Goal: Information Seeking & Learning: Check status

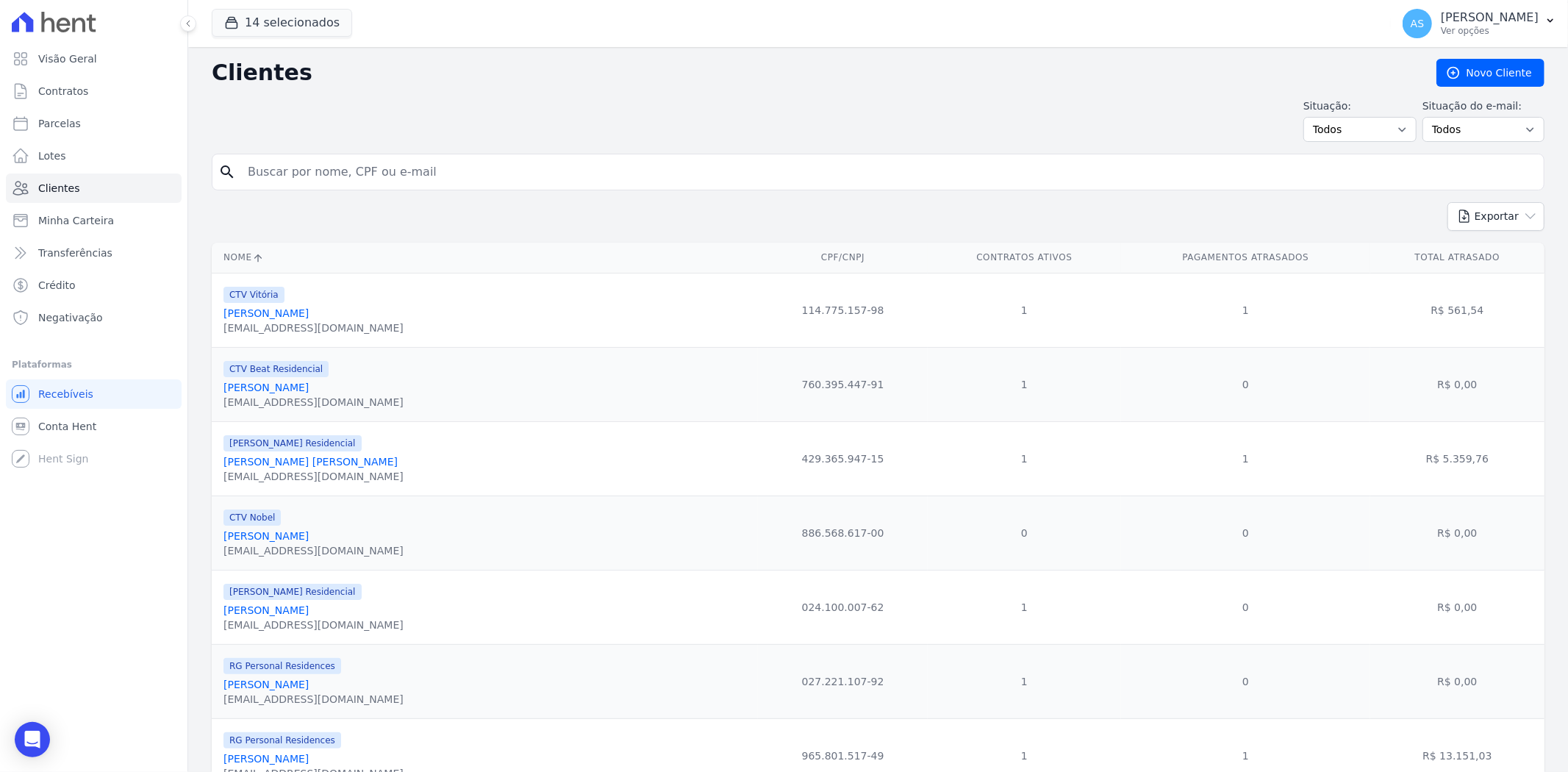
click at [263, 164] on input "search" at bounding box center [888, 171] width 1299 height 29
type input "dexter"
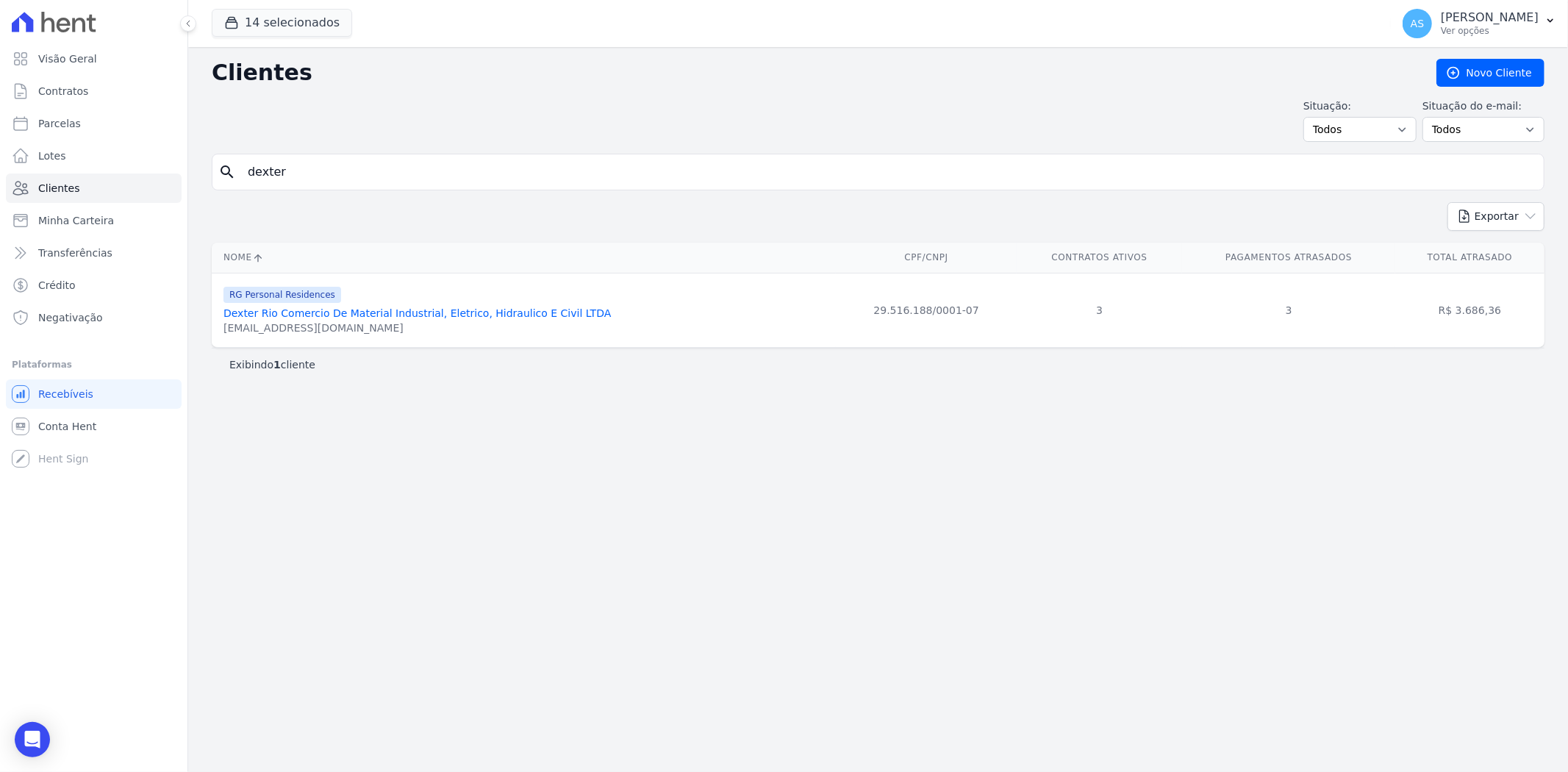
click at [332, 314] on link "Dexter Rio Comercio De Material Industrial, Eletrico, Hidraulico E Civil LTDA" at bounding box center [416, 313] width 387 height 11
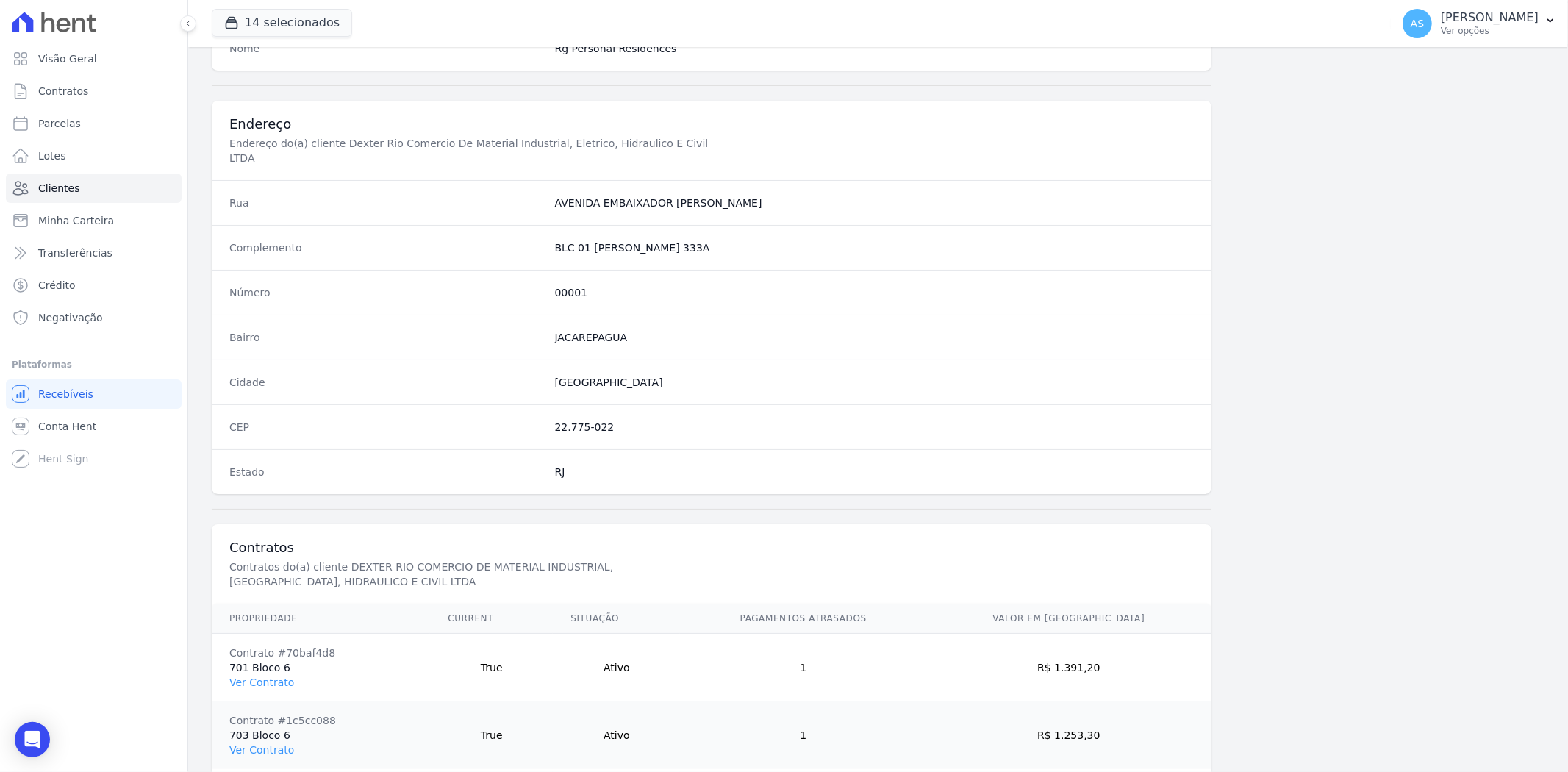
scroll to position [755, 0]
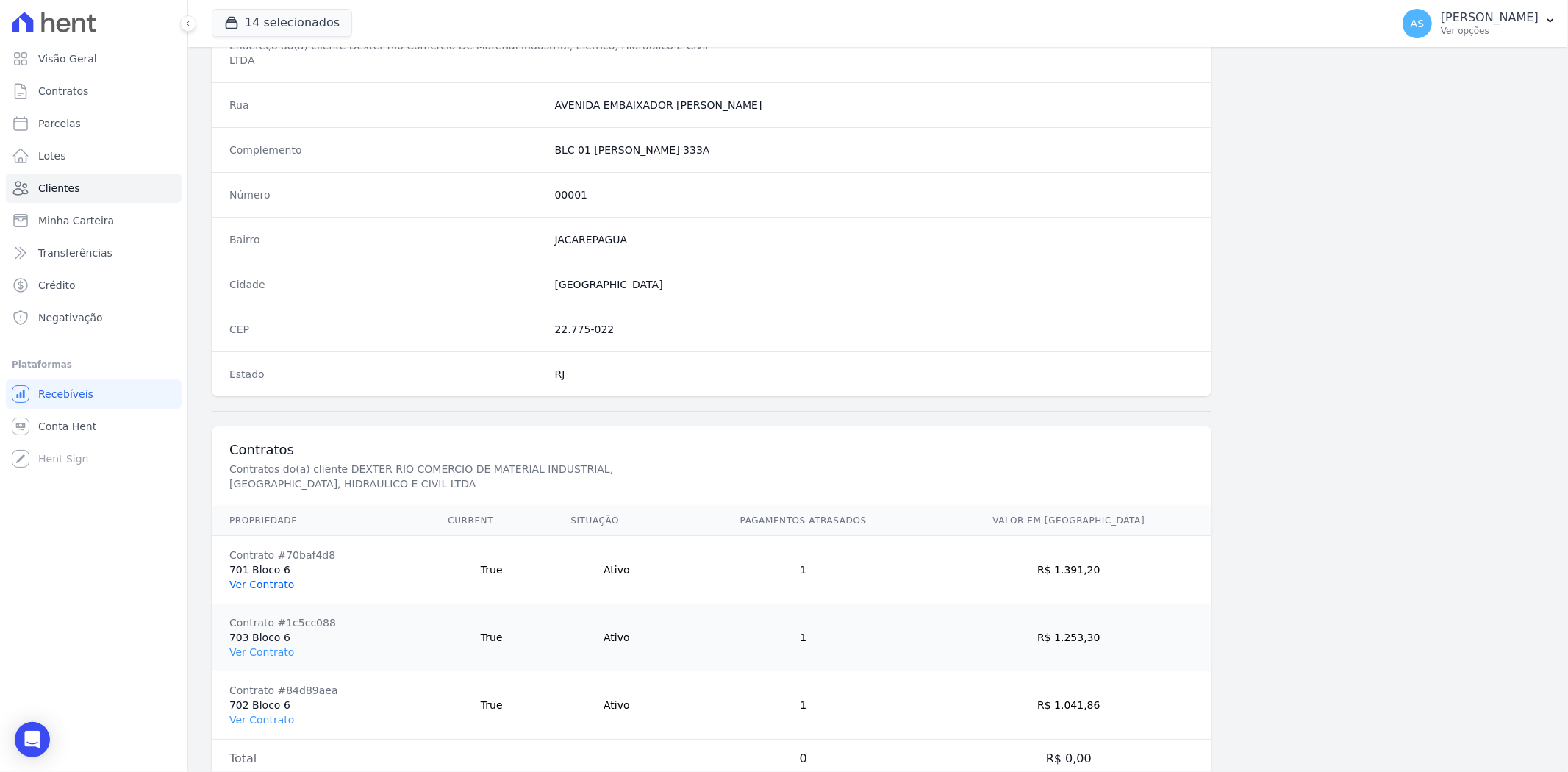
click at [248, 578] on link "Ver Contrato" at bounding box center [261, 584] width 65 height 11
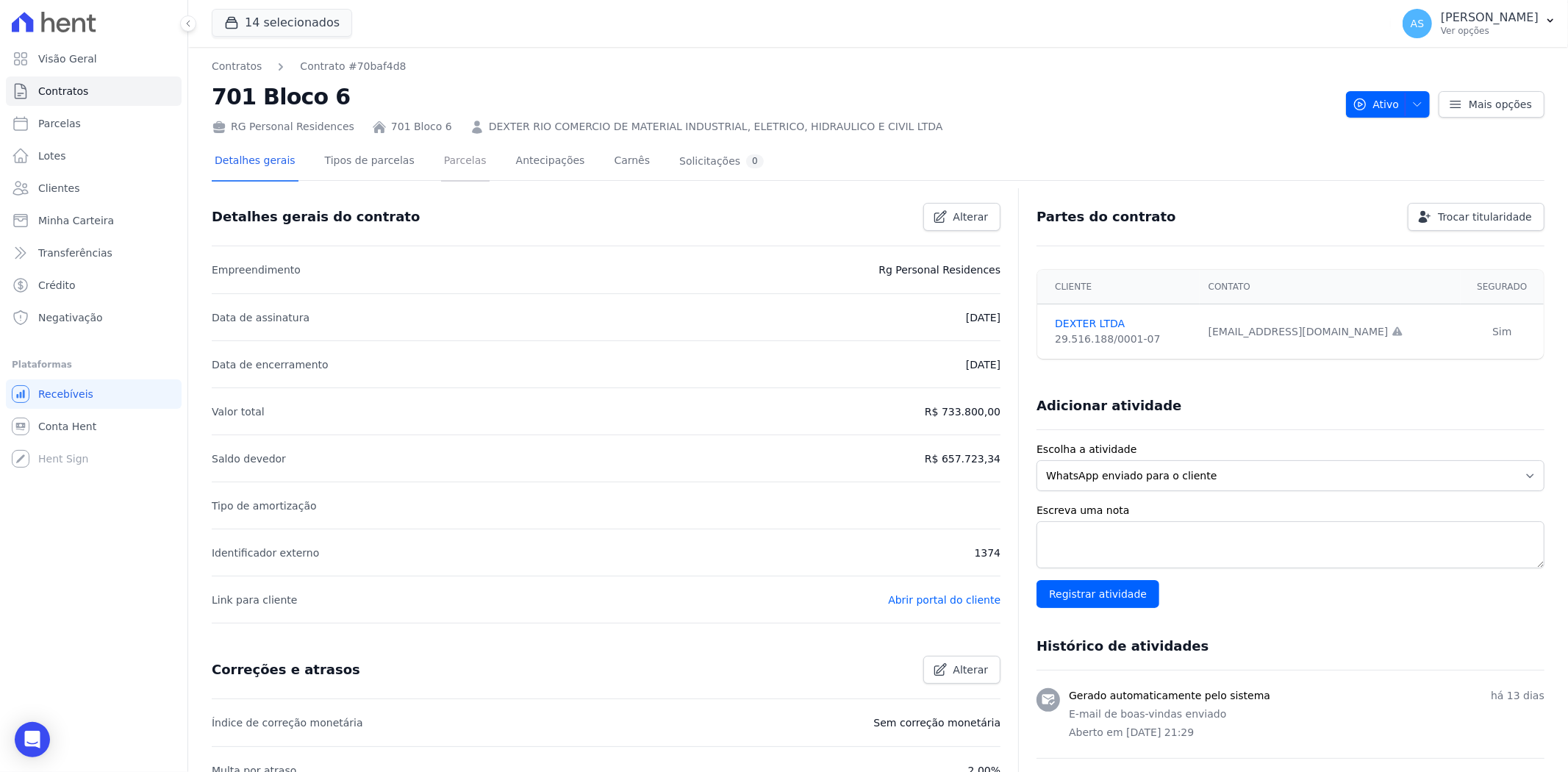
click at [443, 164] on link "Parcelas" at bounding box center [465, 162] width 48 height 39
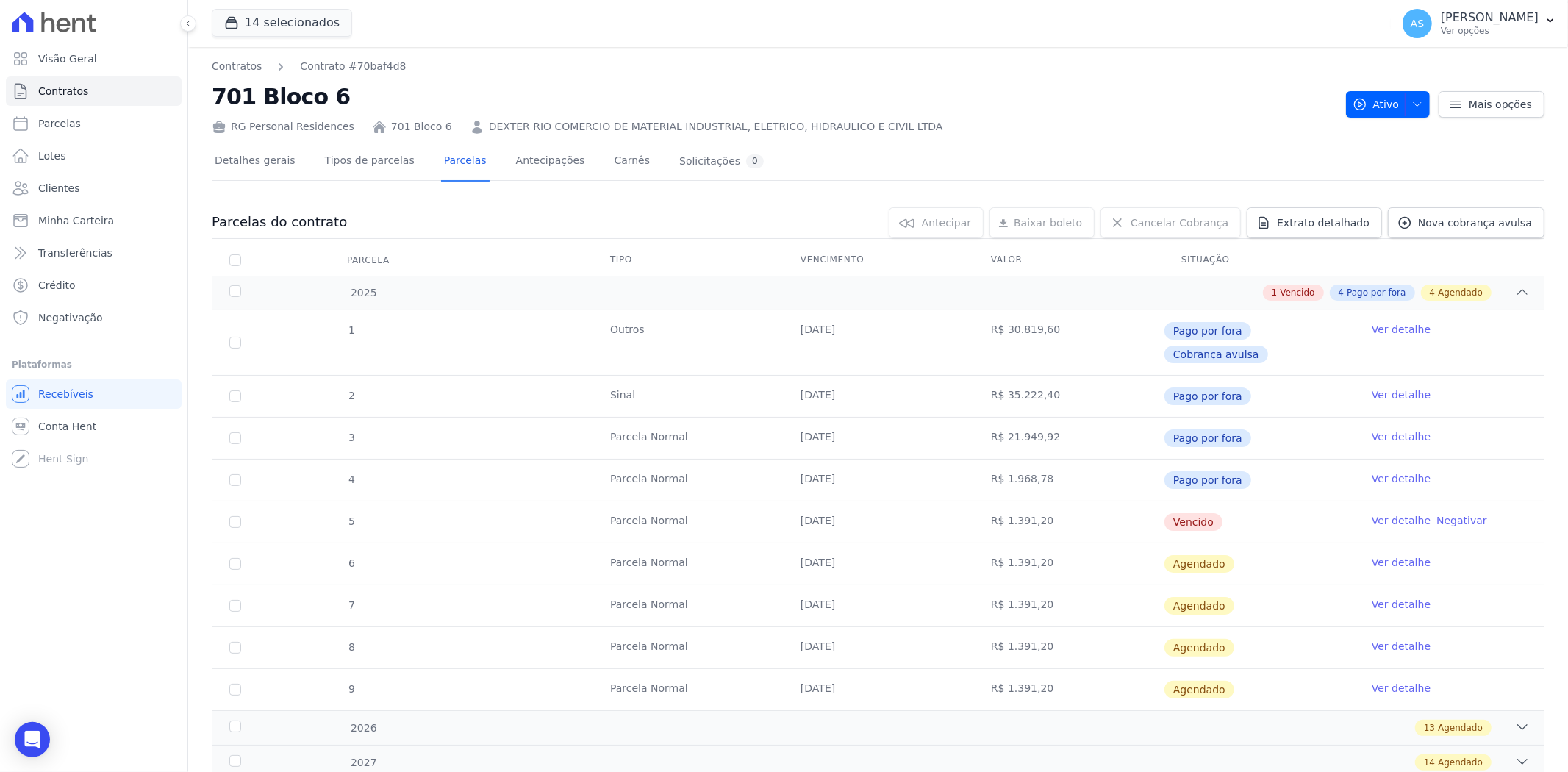
click at [1383, 513] on link "Ver detalhe" at bounding box center [1402, 520] width 59 height 14
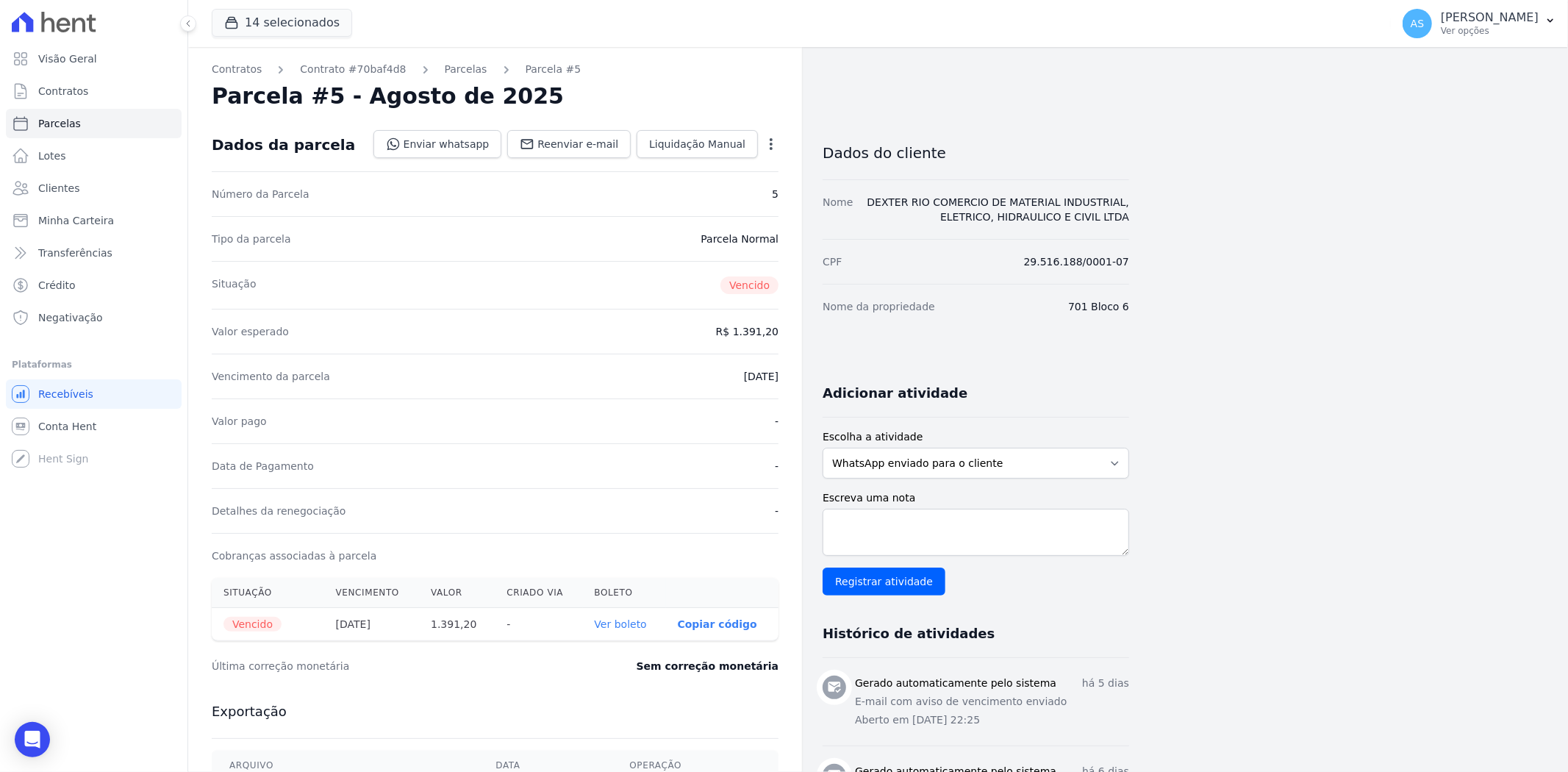
click at [625, 627] on link "Ver boleto" at bounding box center [620, 624] width 52 height 11
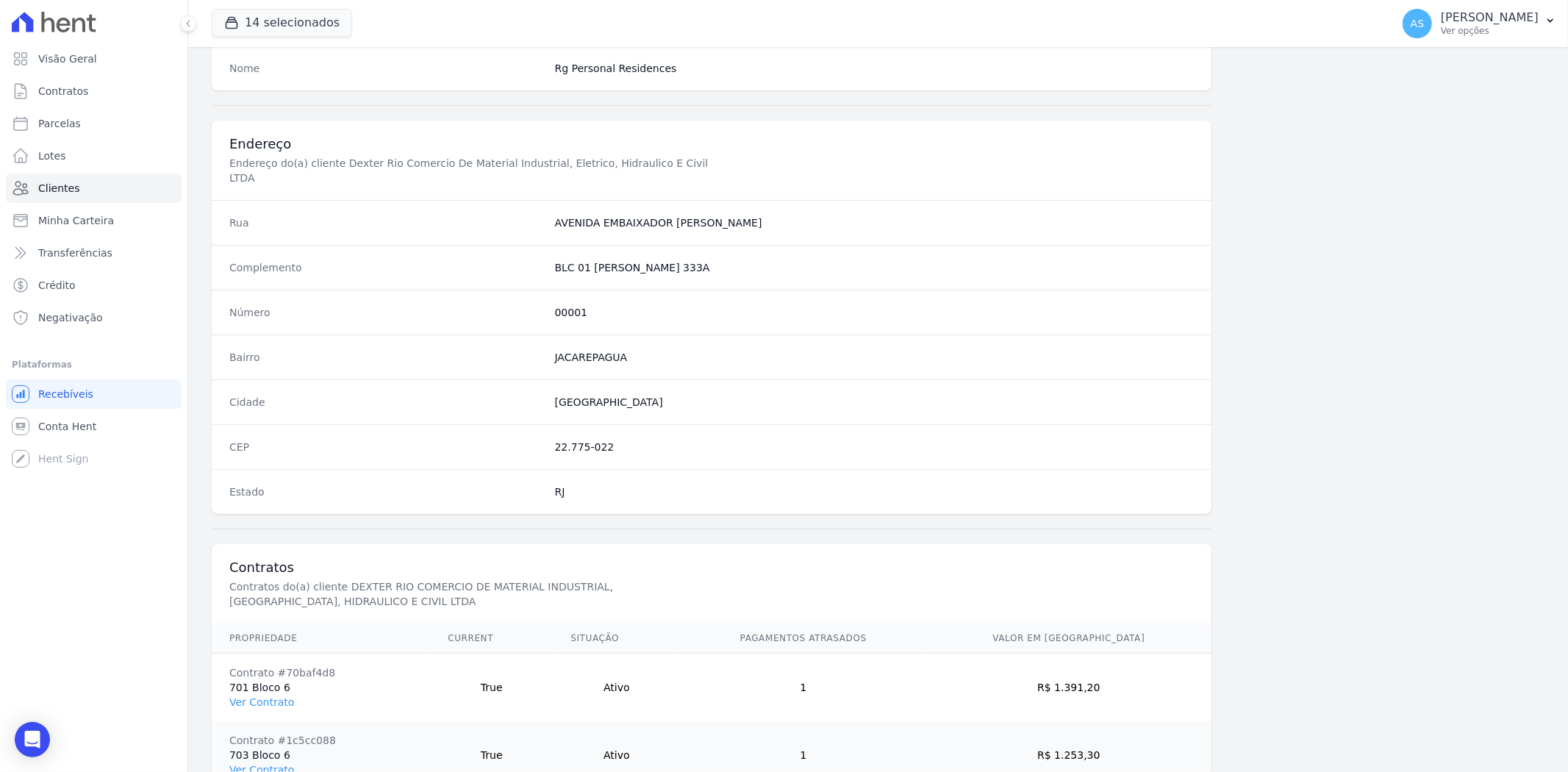
scroll to position [755, 0]
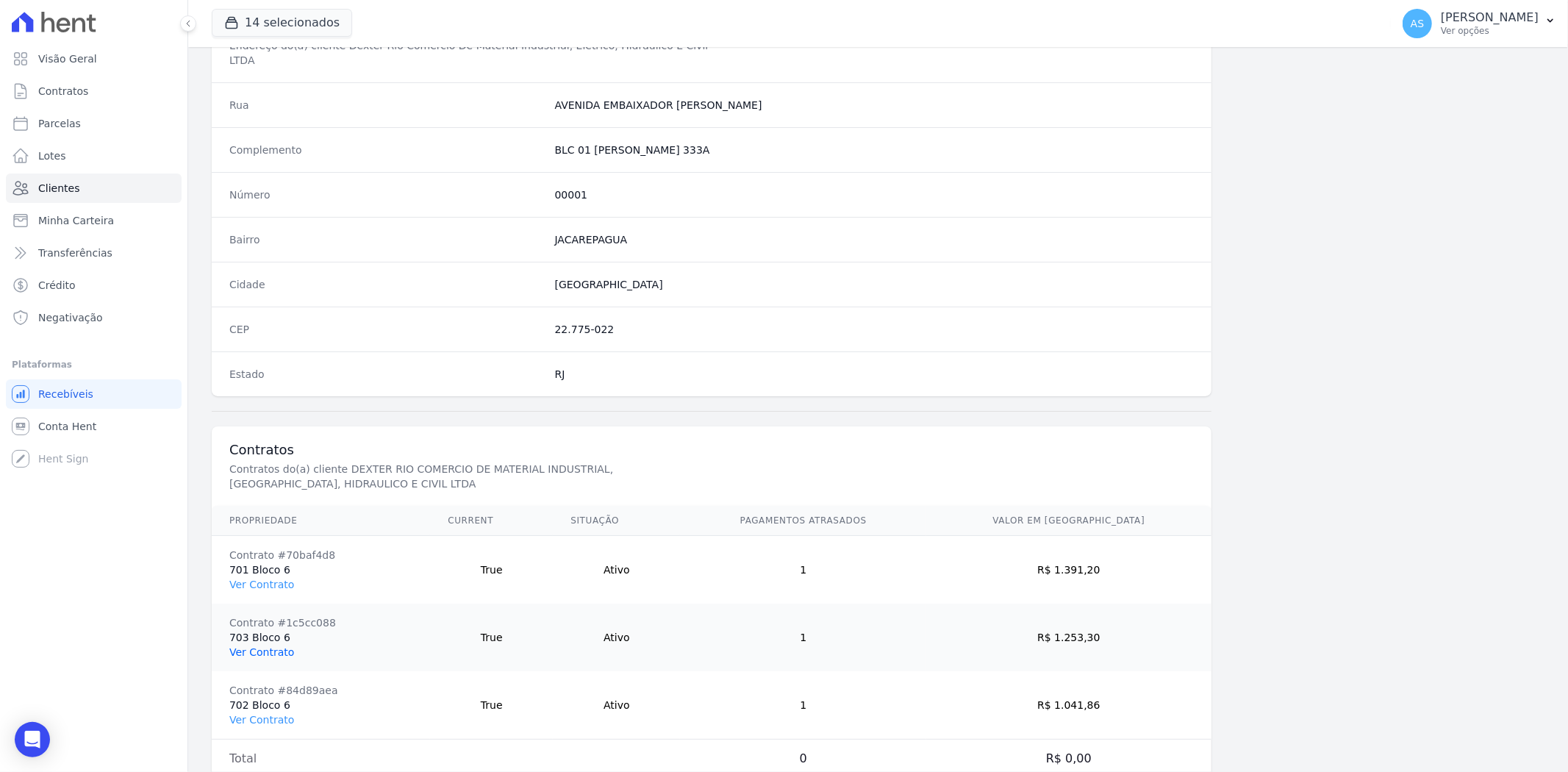
click at [241, 647] on link "Ver Contrato" at bounding box center [261, 652] width 65 height 11
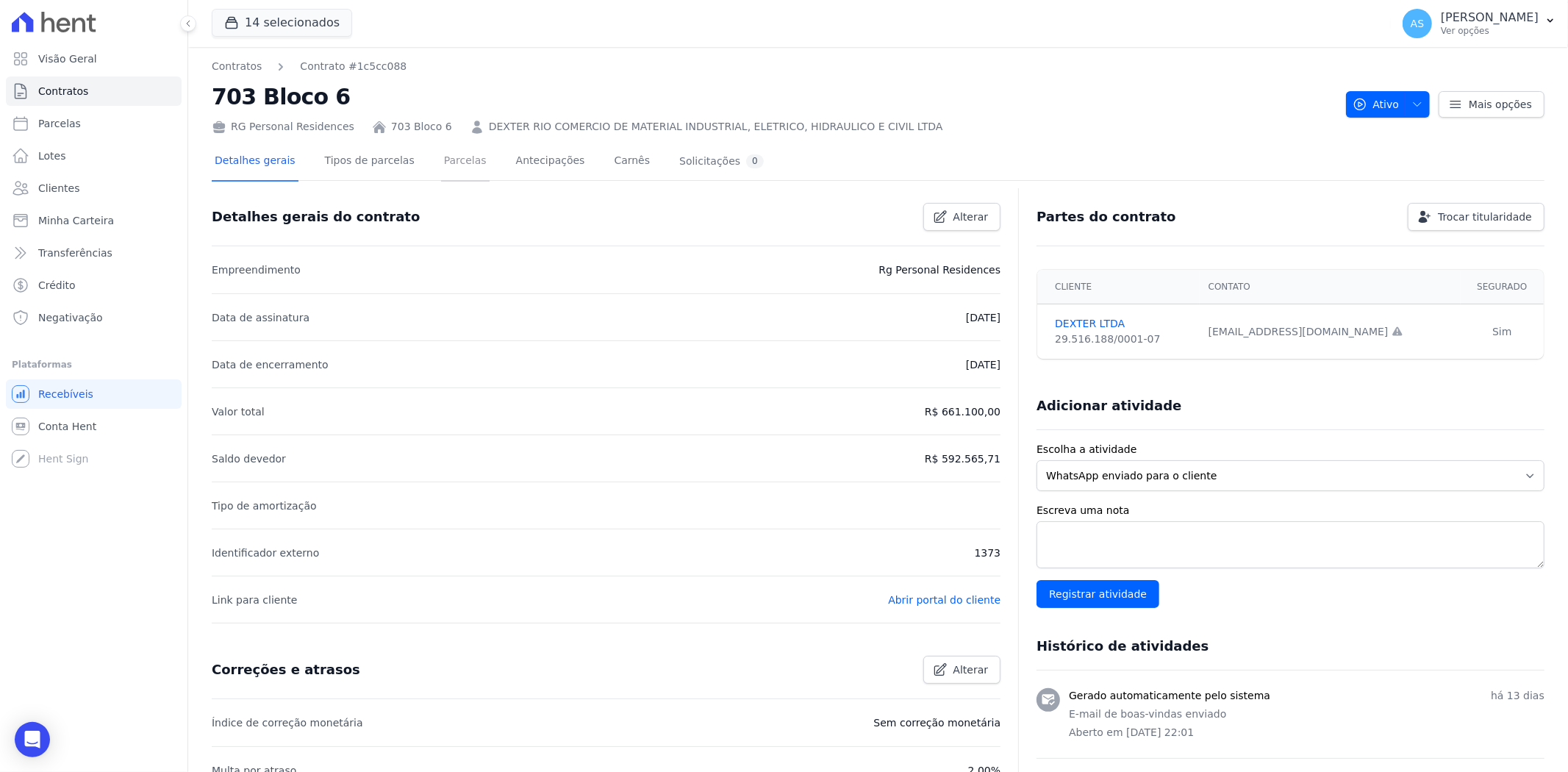
click at [441, 164] on link "Parcelas" at bounding box center [465, 162] width 48 height 39
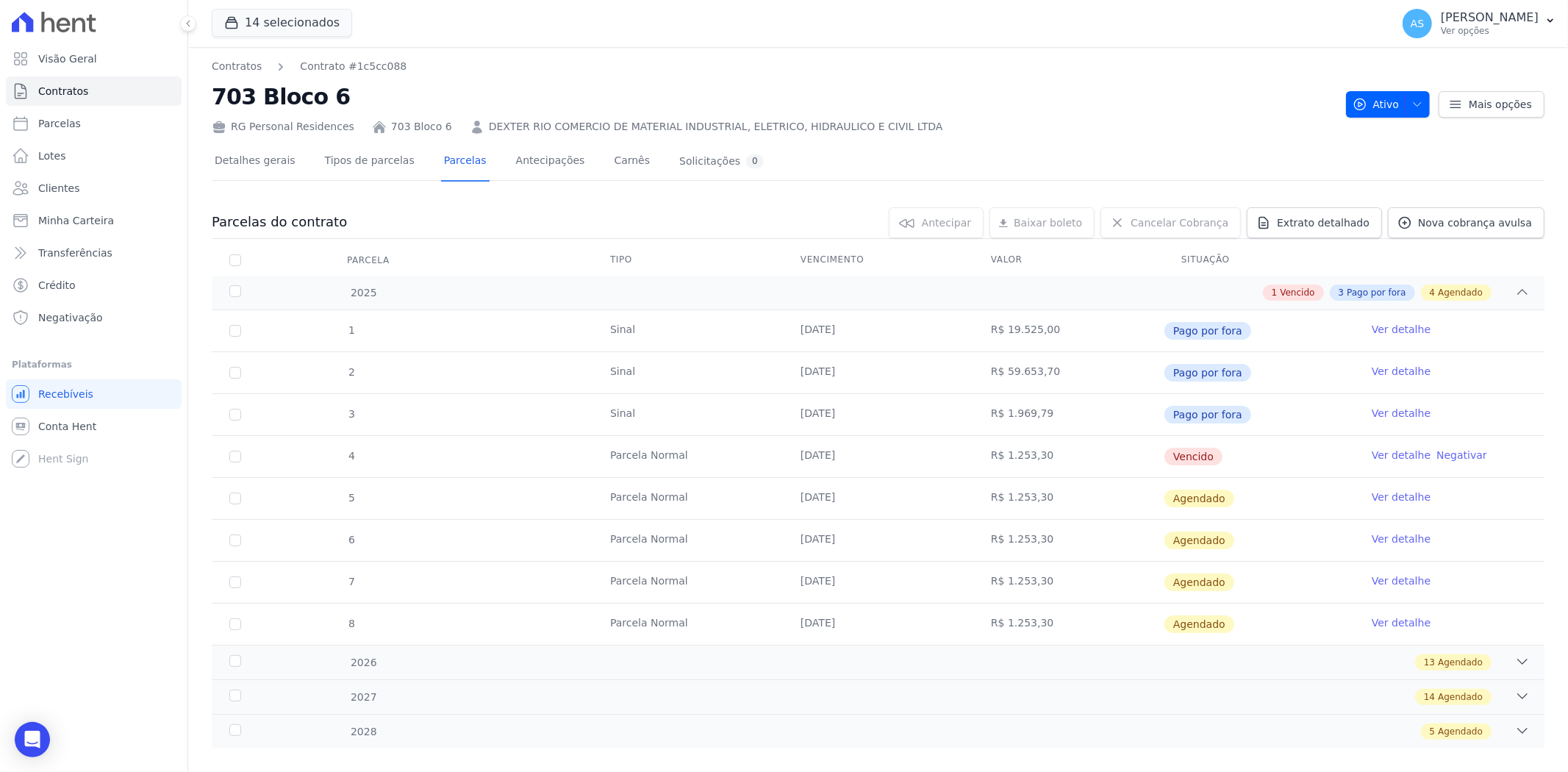
click at [1372, 454] on link "Ver detalhe" at bounding box center [1402, 454] width 59 height 14
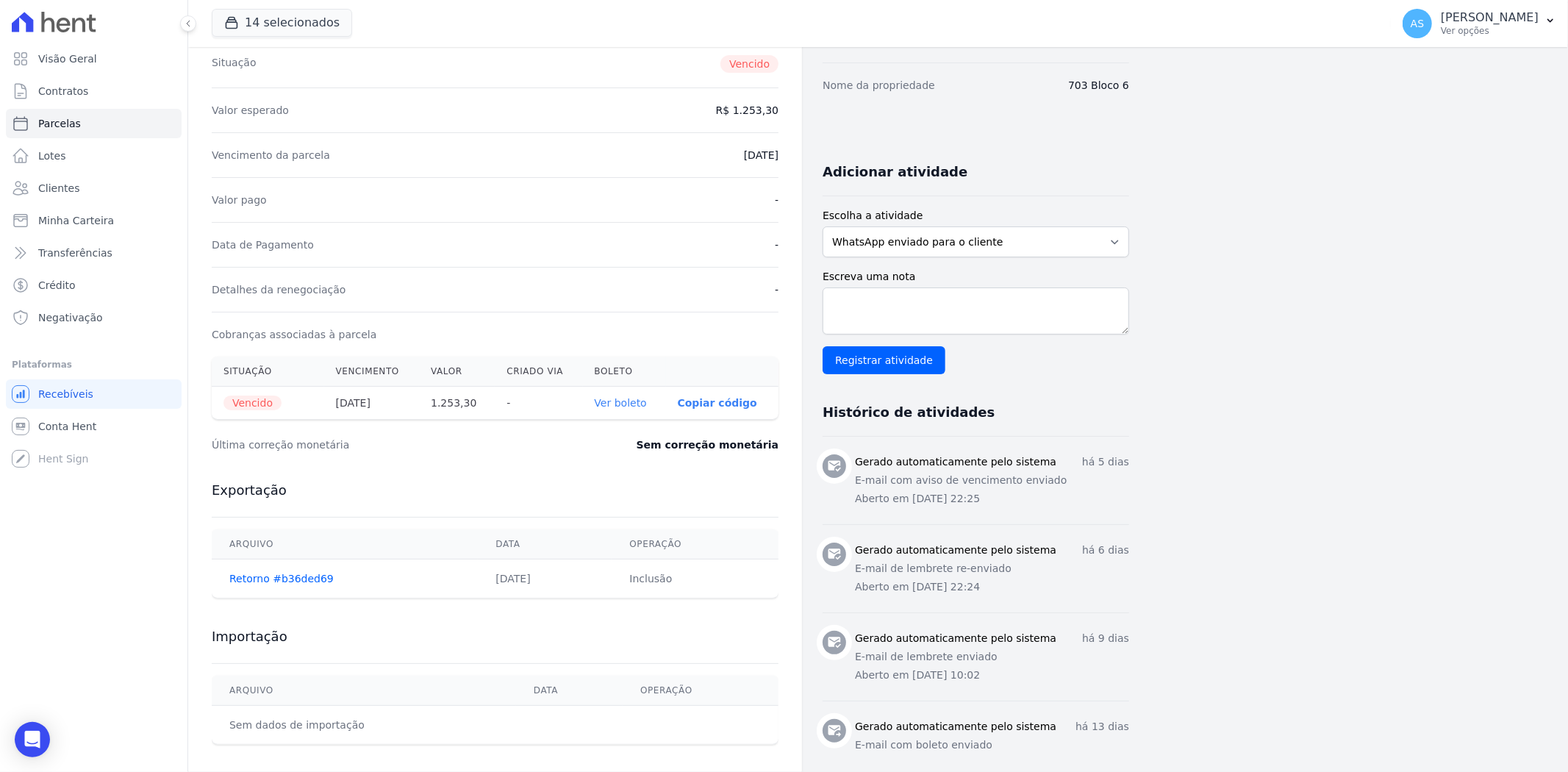
scroll to position [244, 0]
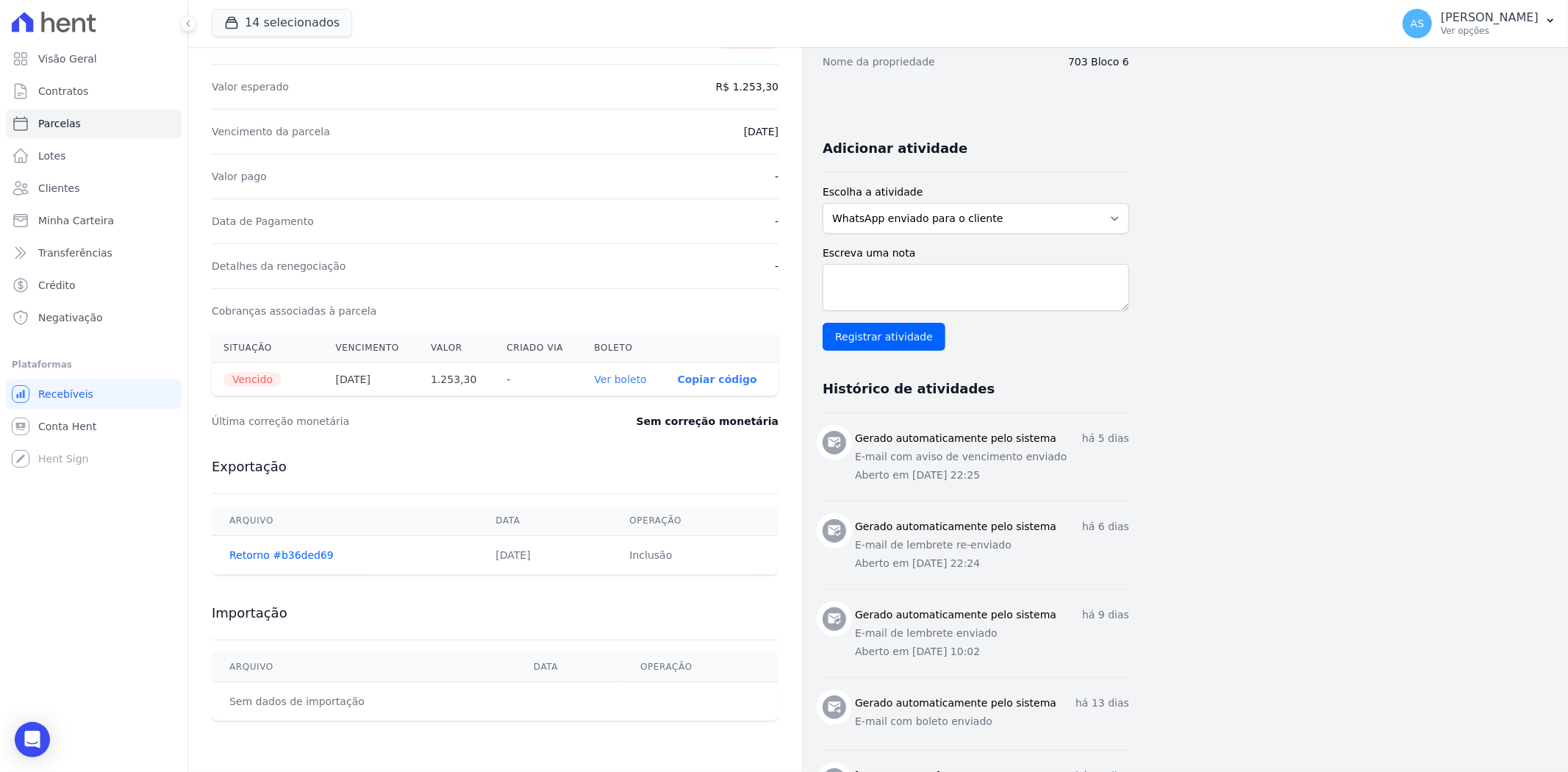
click at [619, 380] on link "Ver boleto" at bounding box center [620, 379] width 52 height 11
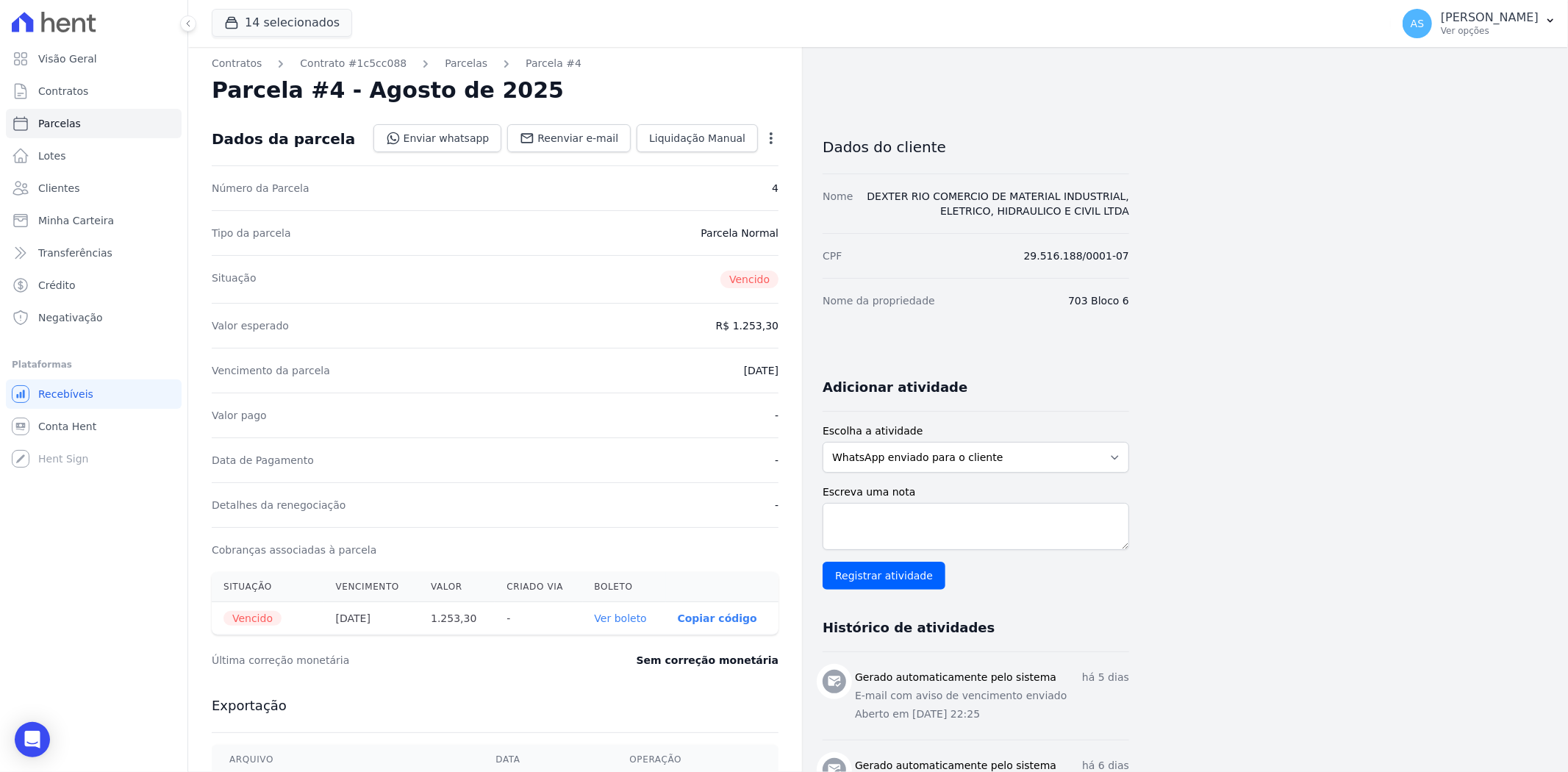
scroll to position [0, 0]
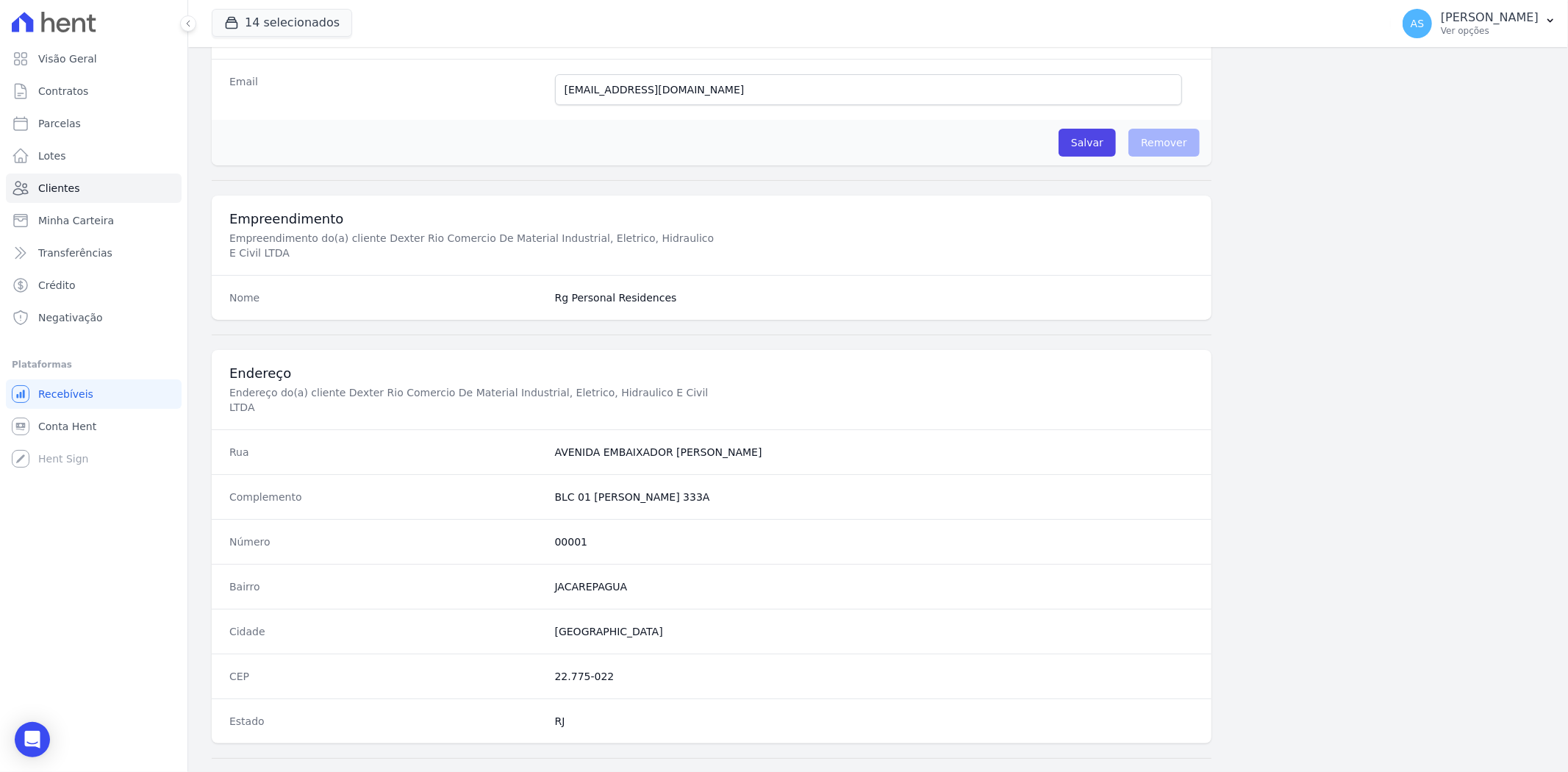
scroll to position [755, 0]
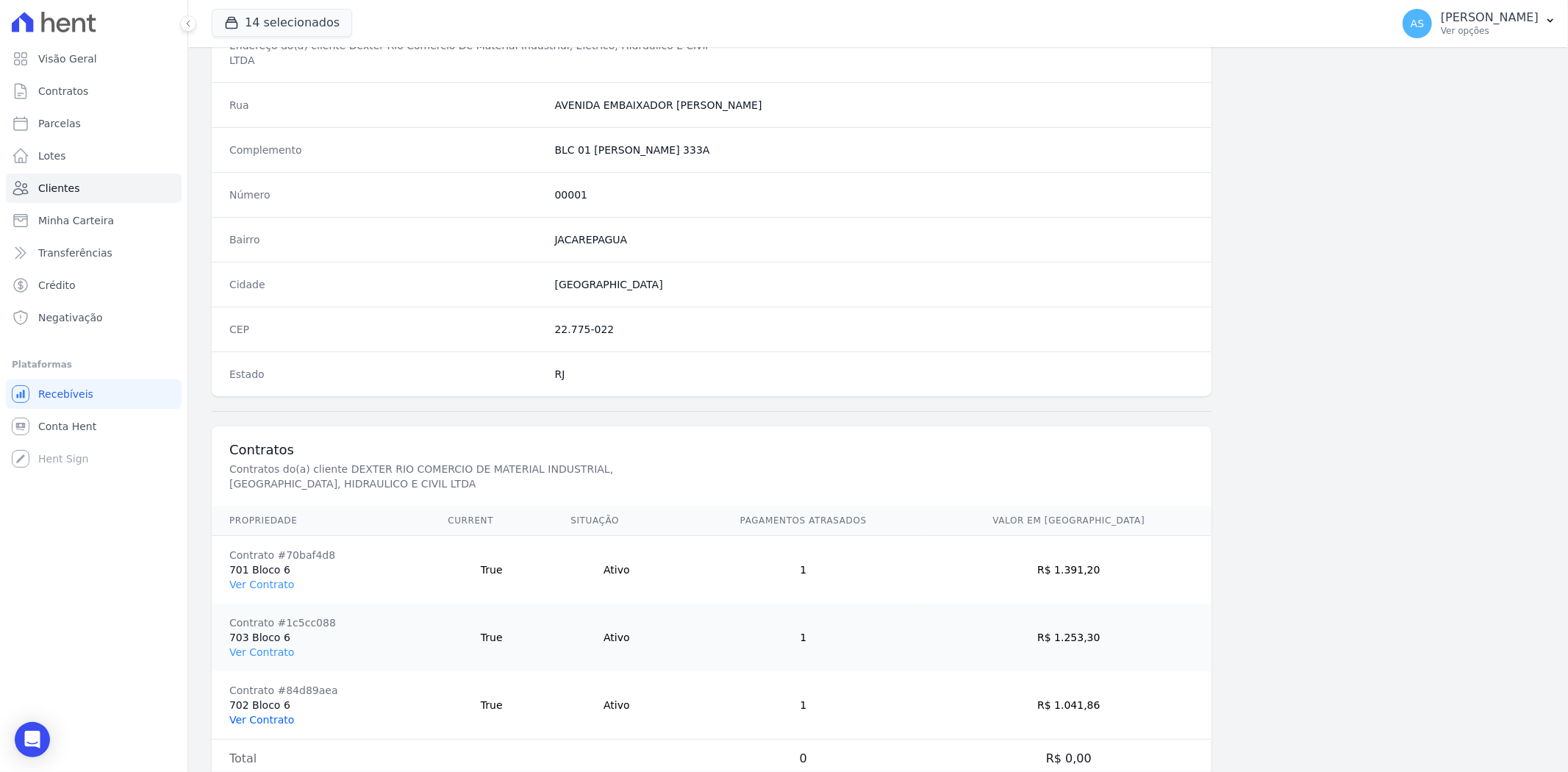
click at [253, 714] on link "Ver Contrato" at bounding box center [261, 720] width 65 height 11
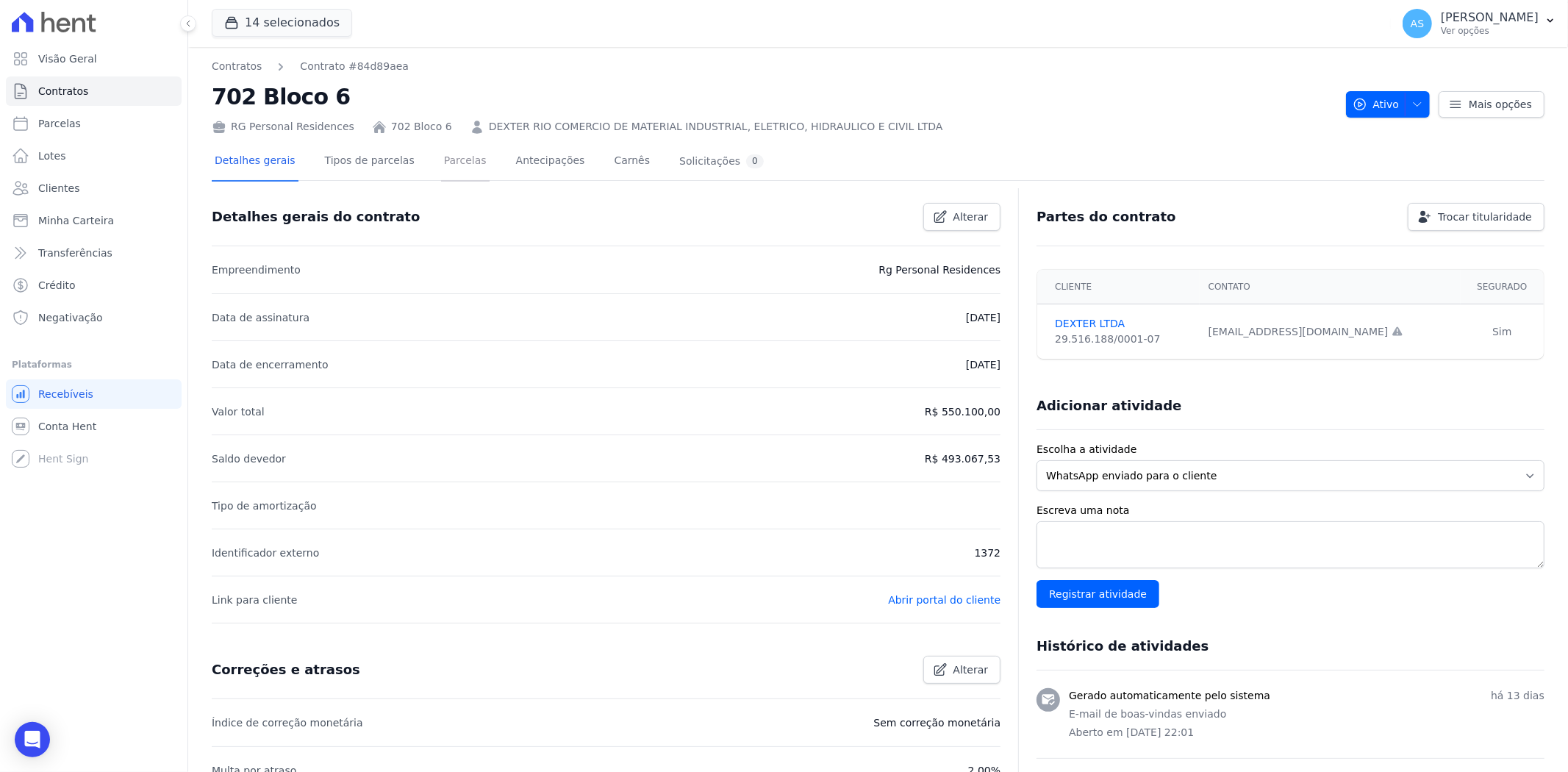
click at [446, 164] on link "Parcelas" at bounding box center [465, 162] width 48 height 39
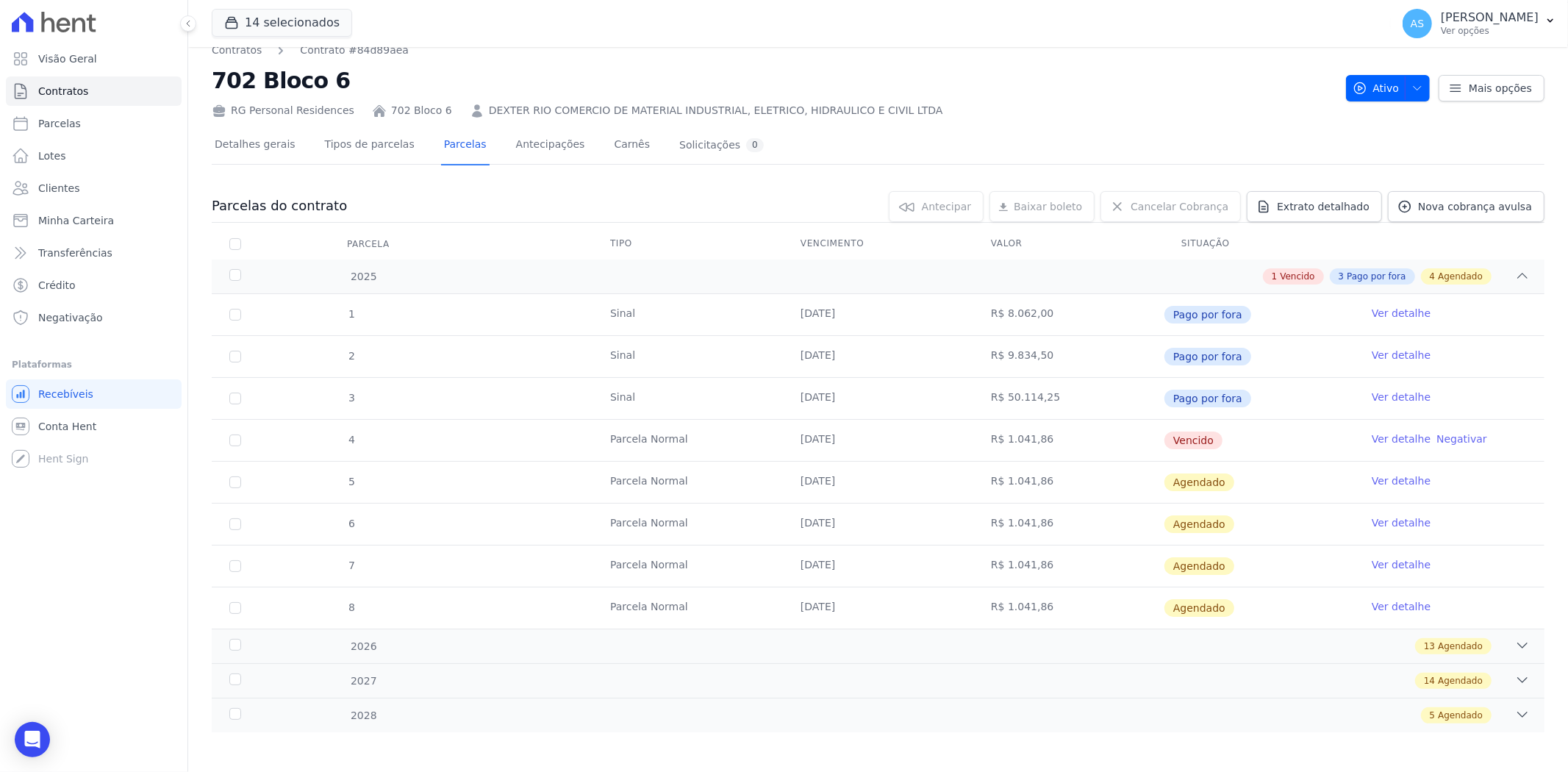
scroll to position [20, 0]
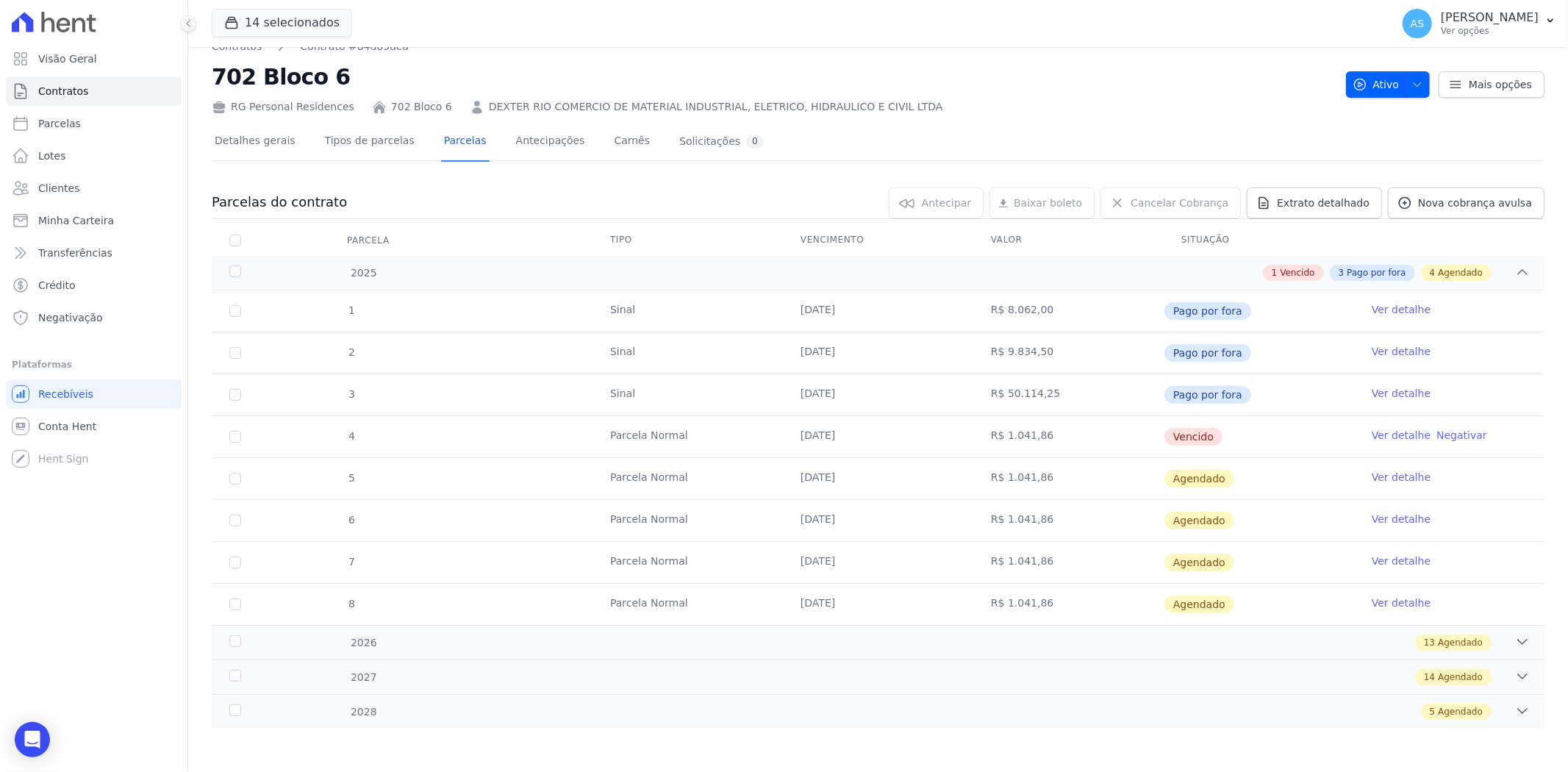
click at [1391, 437] on link "Ver detalhe" at bounding box center [1402, 434] width 59 height 14
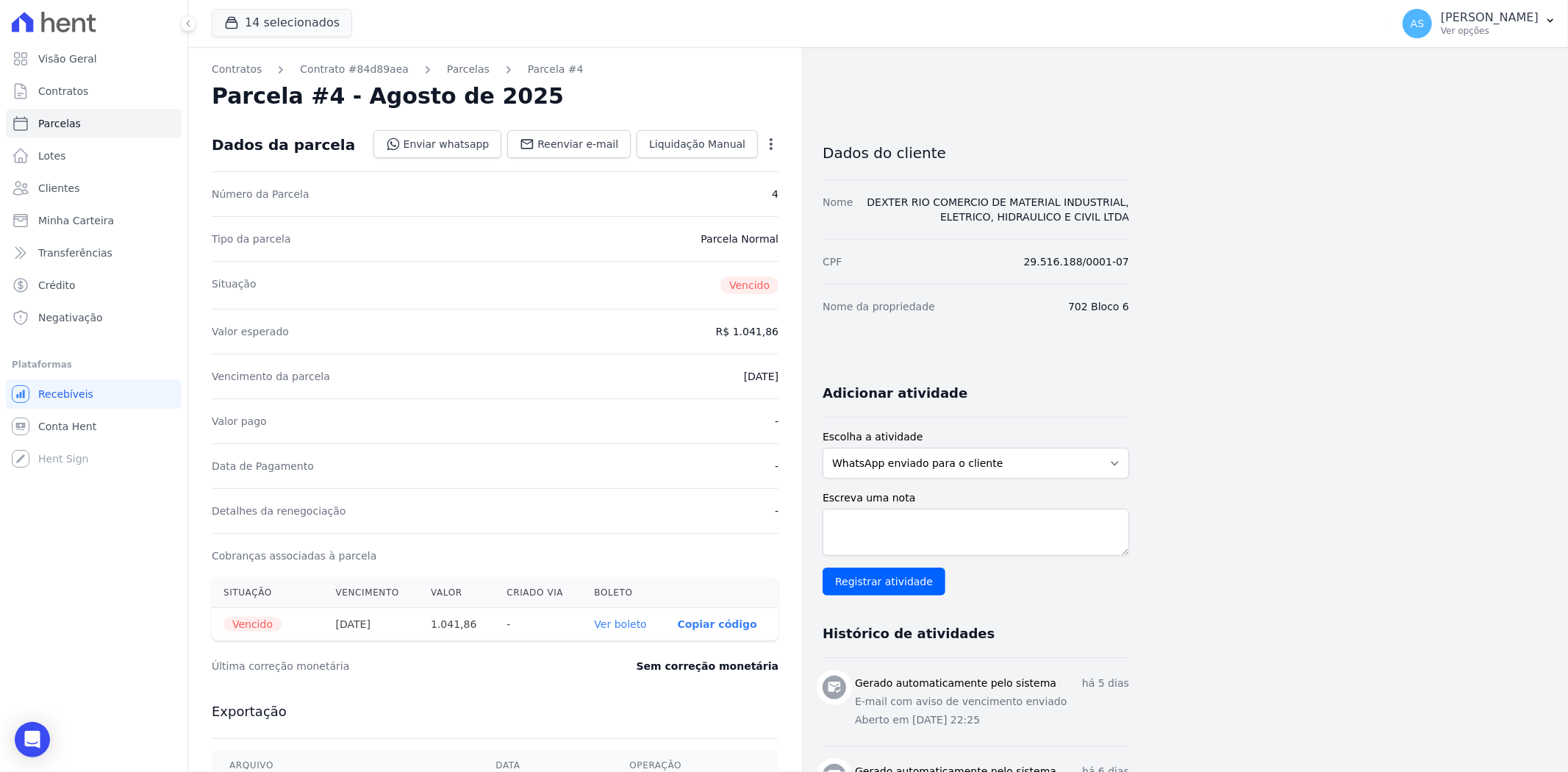
click at [611, 625] on link "Ver boleto" at bounding box center [620, 624] width 52 height 11
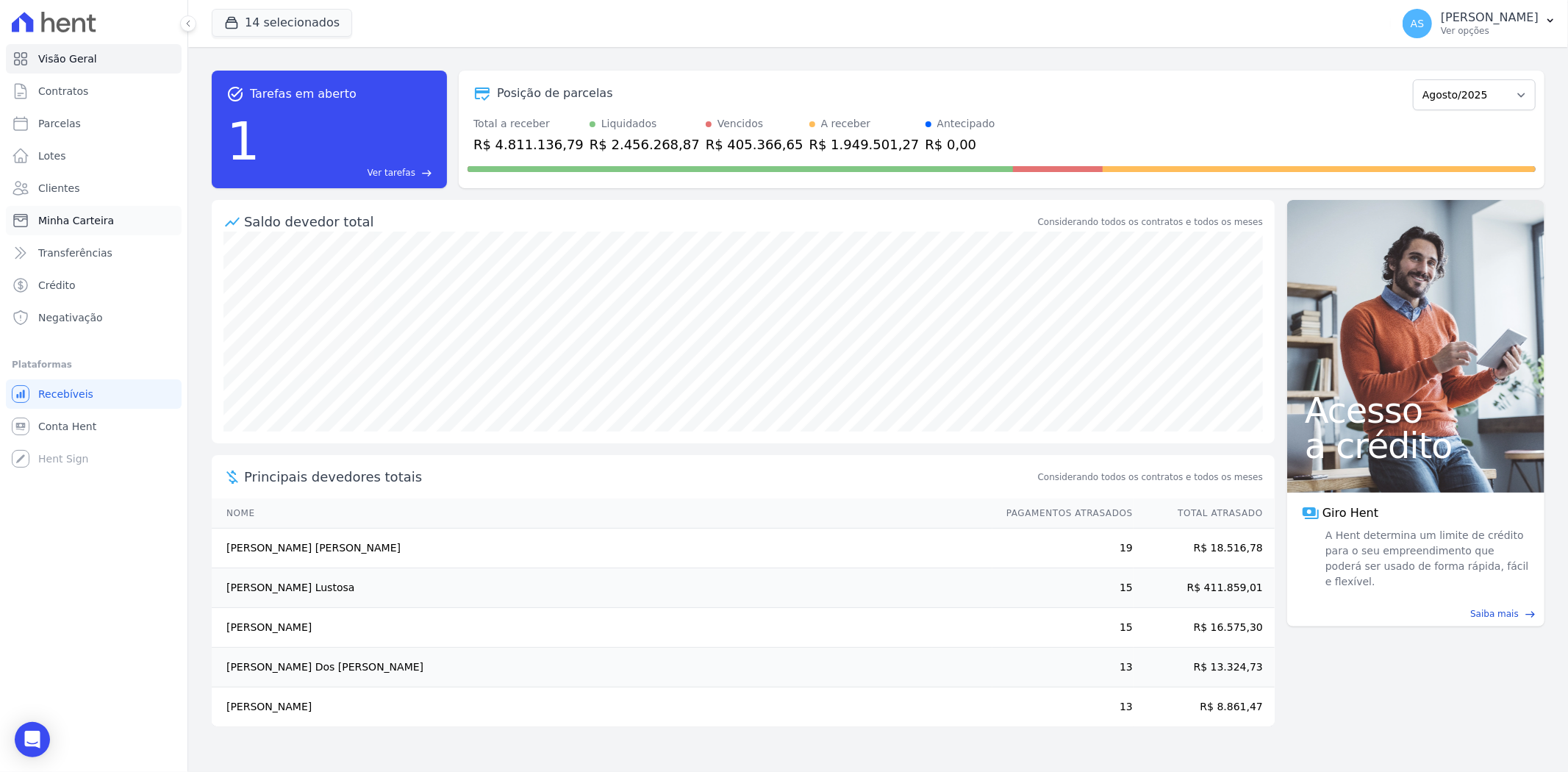
click at [90, 221] on span "Minha Carteira" at bounding box center [76, 220] width 76 height 14
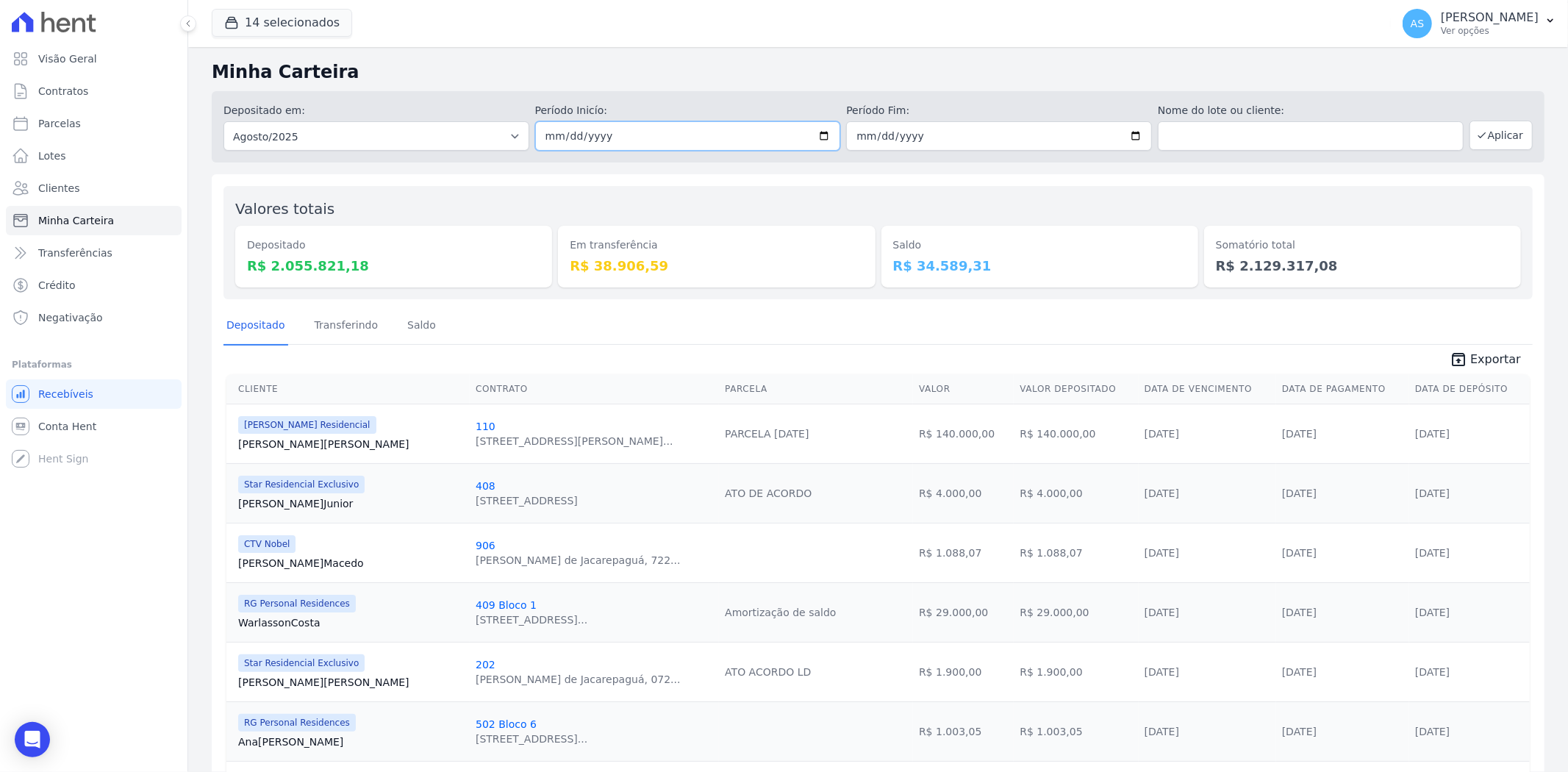
click at [821, 137] on input "[DATE]" at bounding box center [688, 136] width 306 height 29
type input "[DATE]"
click at [1129, 131] on input "[DATE]" at bounding box center [999, 136] width 306 height 29
type input "[DATE]"
click at [1493, 134] on button "Aplicar" at bounding box center [1501, 135] width 63 height 29
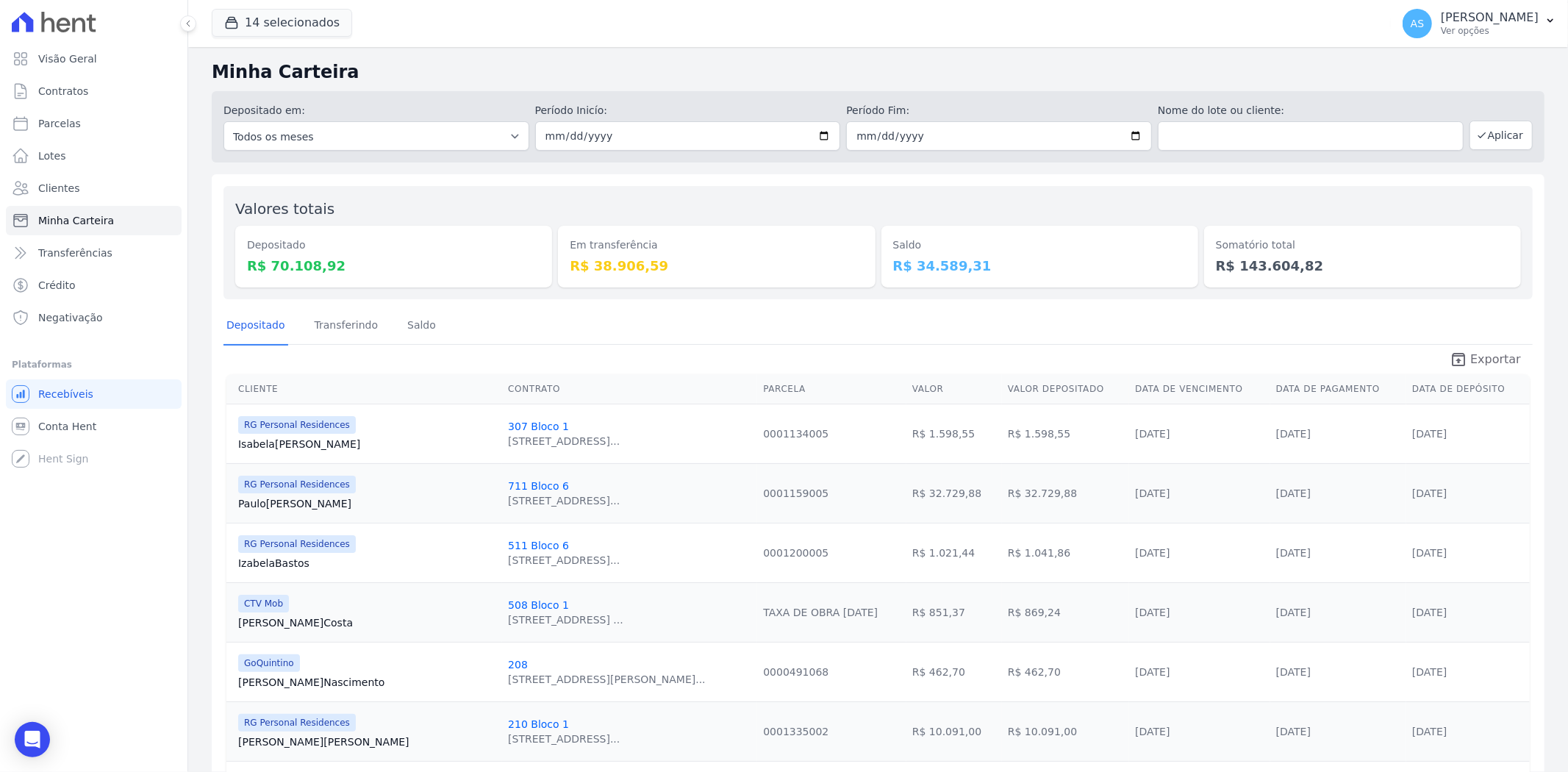
click at [1473, 361] on span "Exportar" at bounding box center [1495, 359] width 50 height 18
click at [327, 326] on link "Transferindo" at bounding box center [346, 326] width 69 height 38
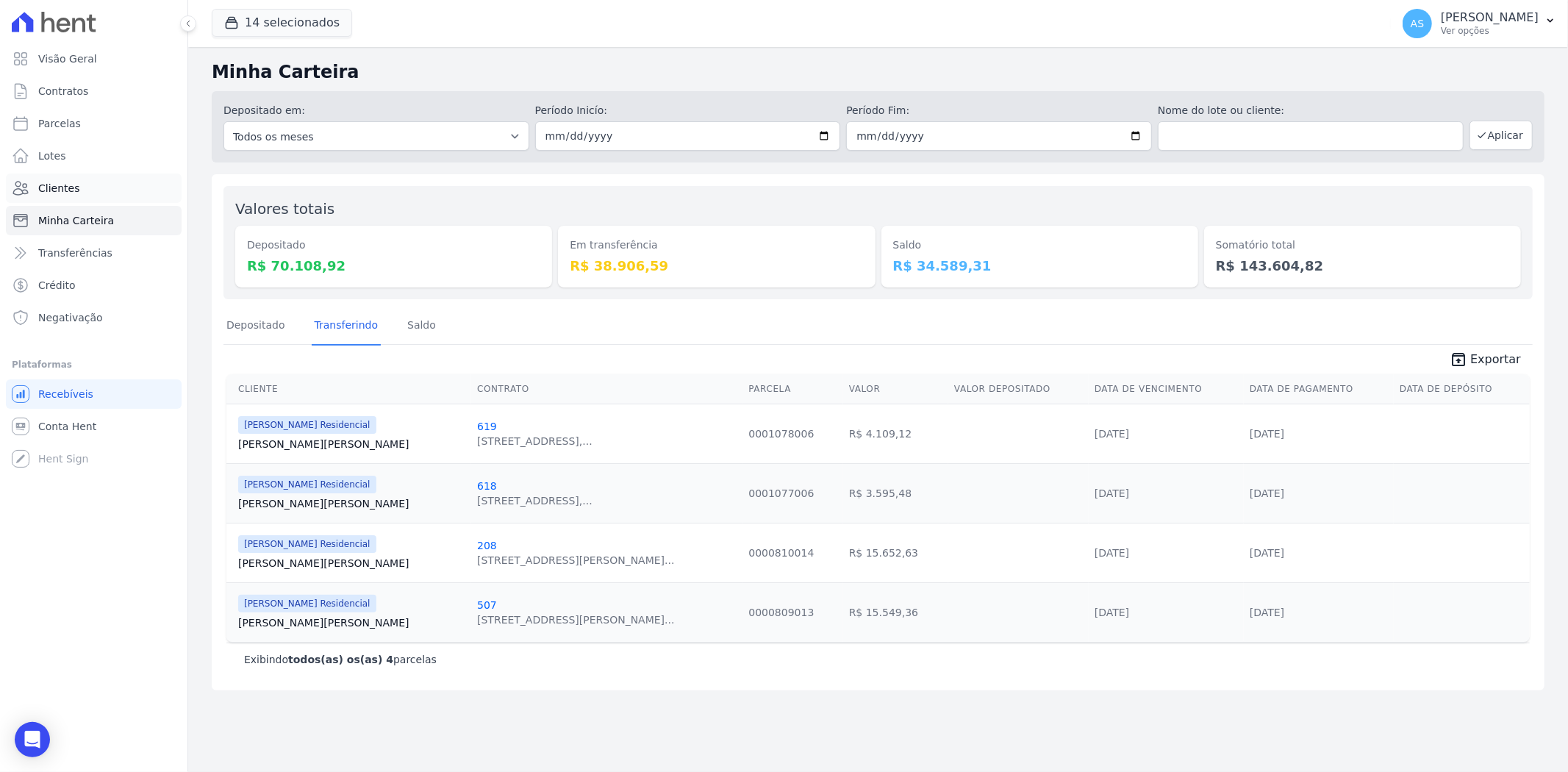
click at [54, 182] on span "Clientes" at bounding box center [58, 187] width 41 height 14
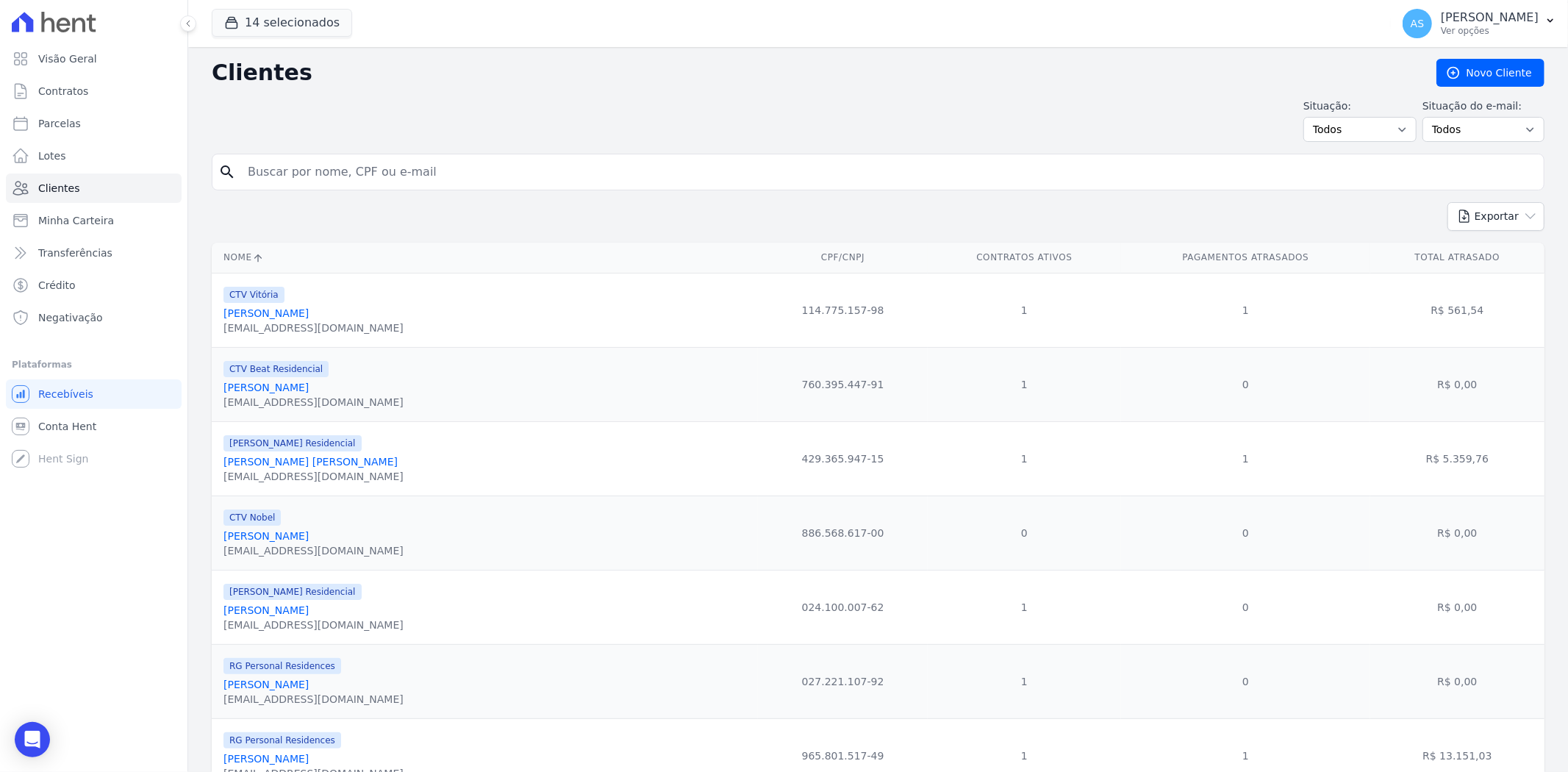
click at [267, 163] on input "search" at bounding box center [888, 171] width 1299 height 29
type input "rayane coutro"
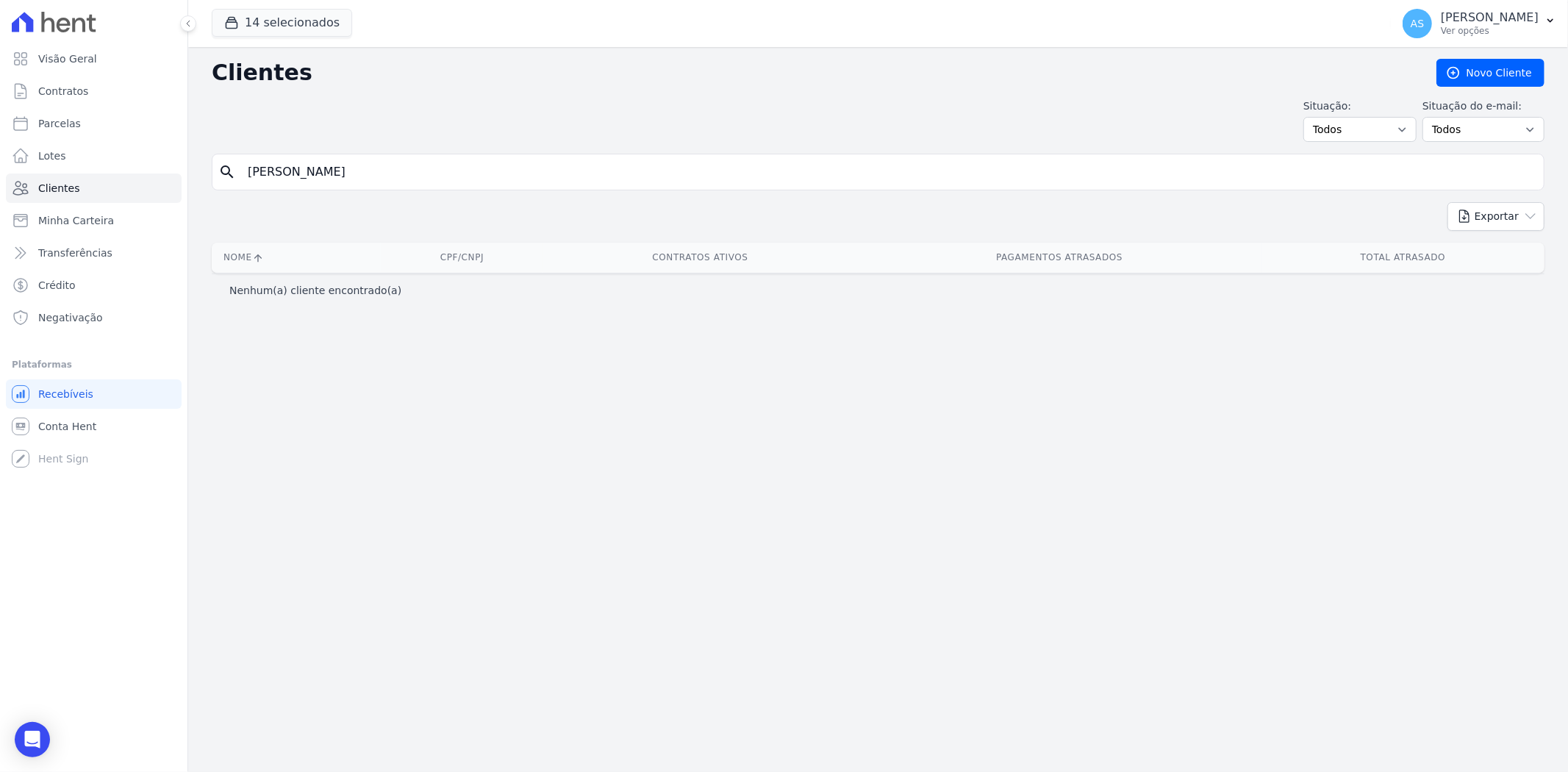
drag, startPoint x: 322, startPoint y: 174, endPoint x: 335, endPoint y: 174, distance: 13.0
click at [326, 174] on input "rayane coutro" at bounding box center [888, 171] width 1299 height 29
type input "rayane couto"
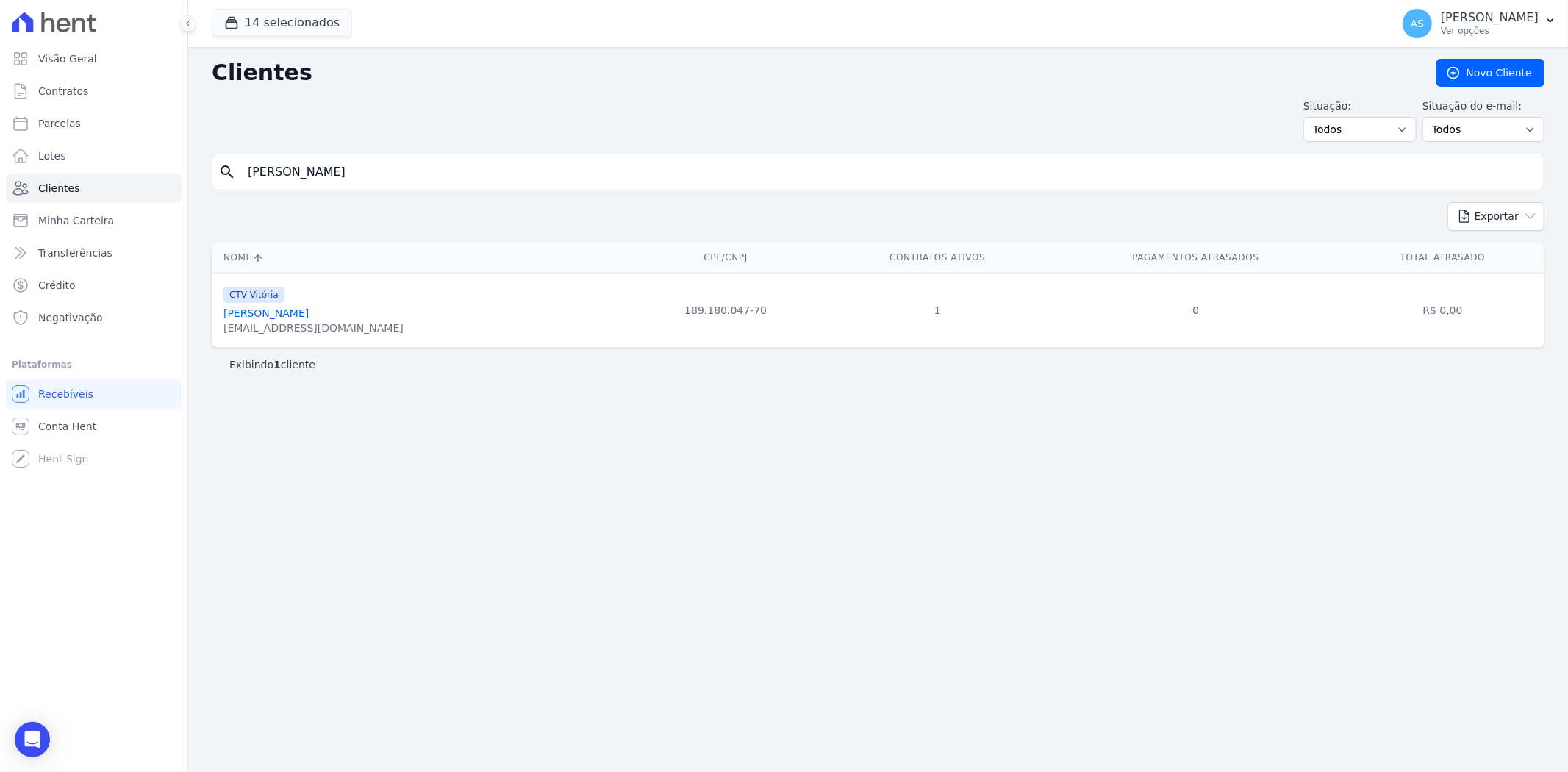
click at [295, 318] on link "Rayane Couto Fernandes" at bounding box center [266, 313] width 86 height 11
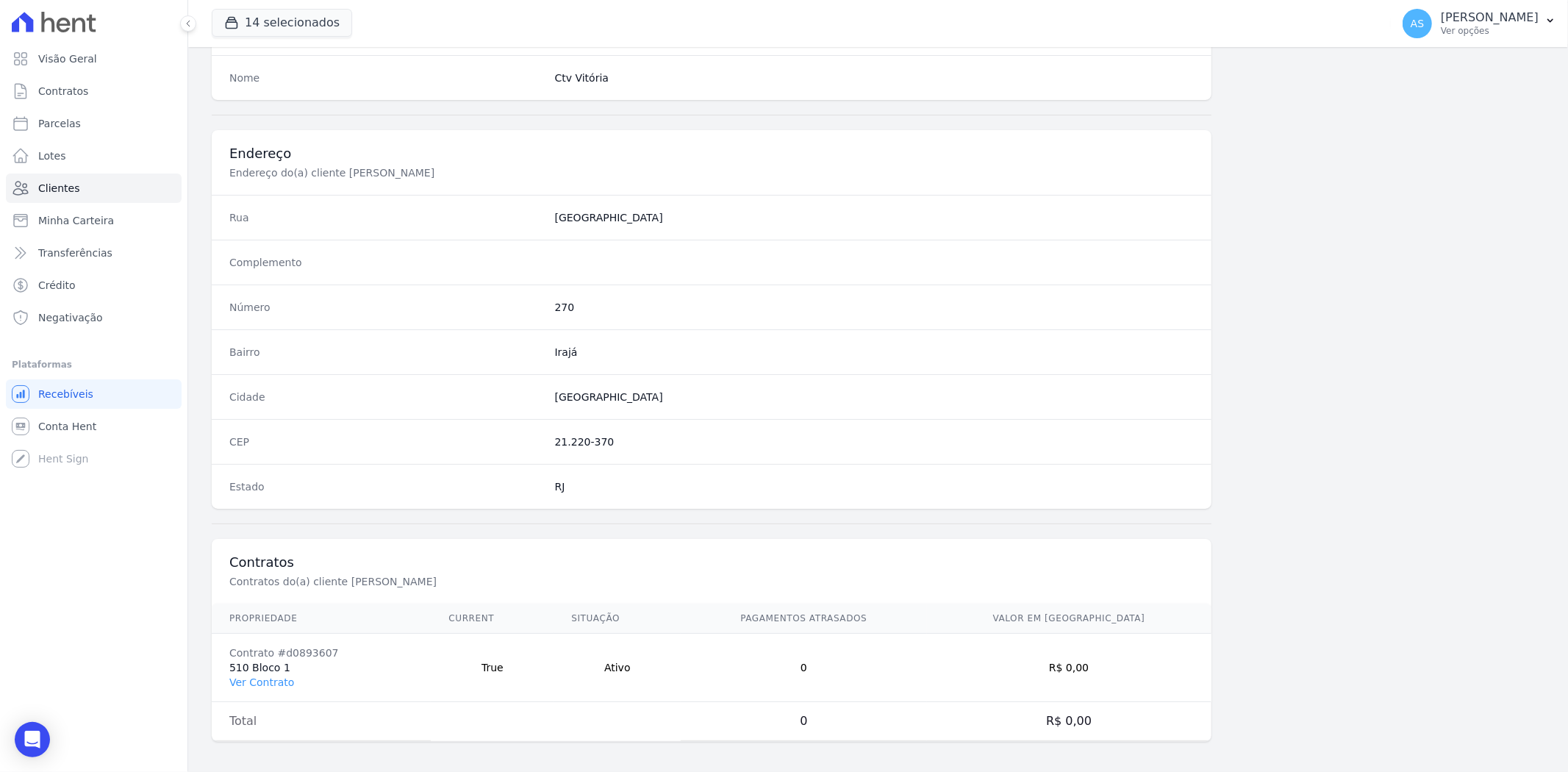
scroll to position [606, 0]
click at [264, 676] on link "Ver Contrato" at bounding box center [261, 677] width 65 height 11
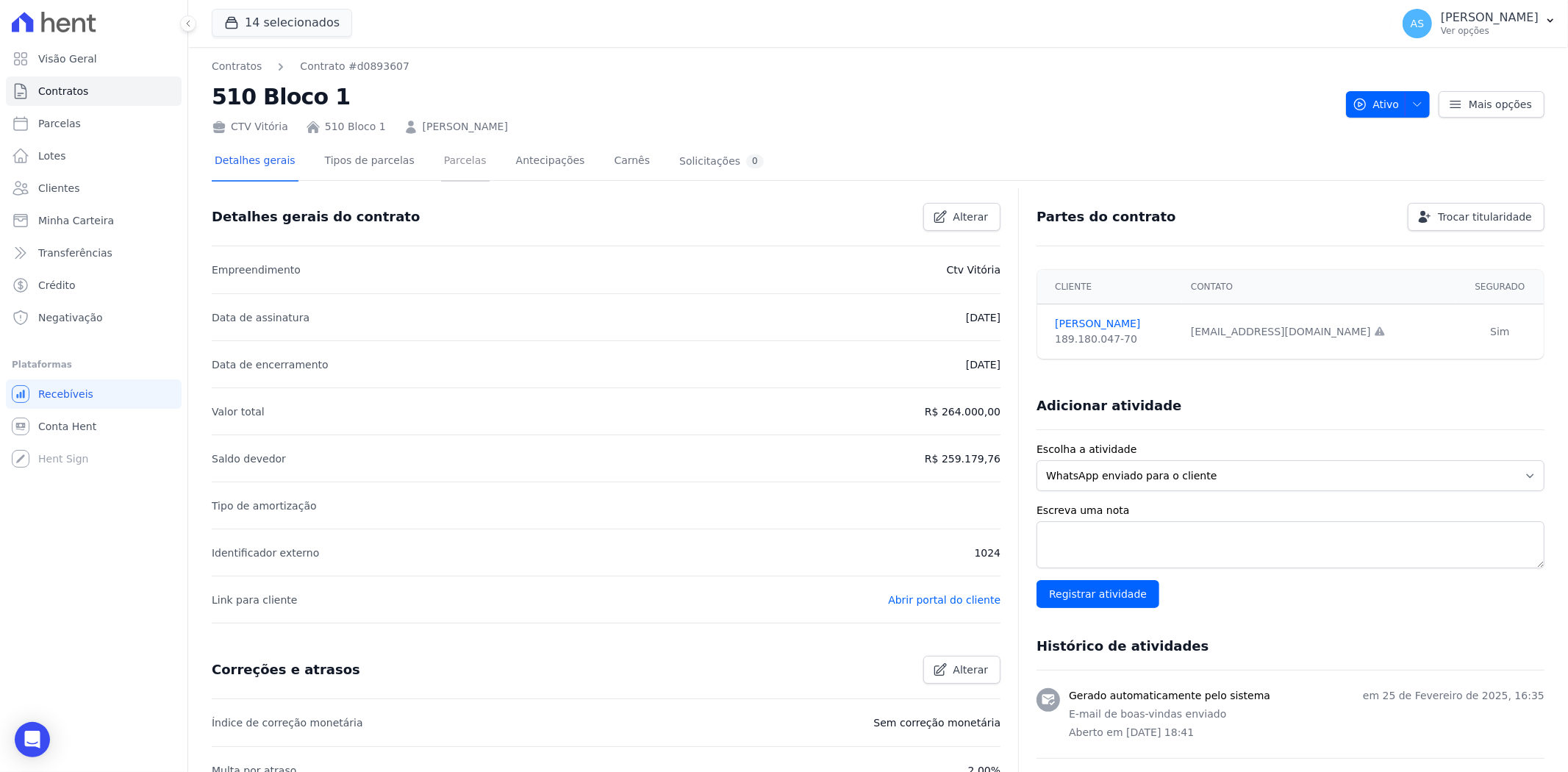
click at [441, 156] on link "Parcelas" at bounding box center [465, 162] width 48 height 39
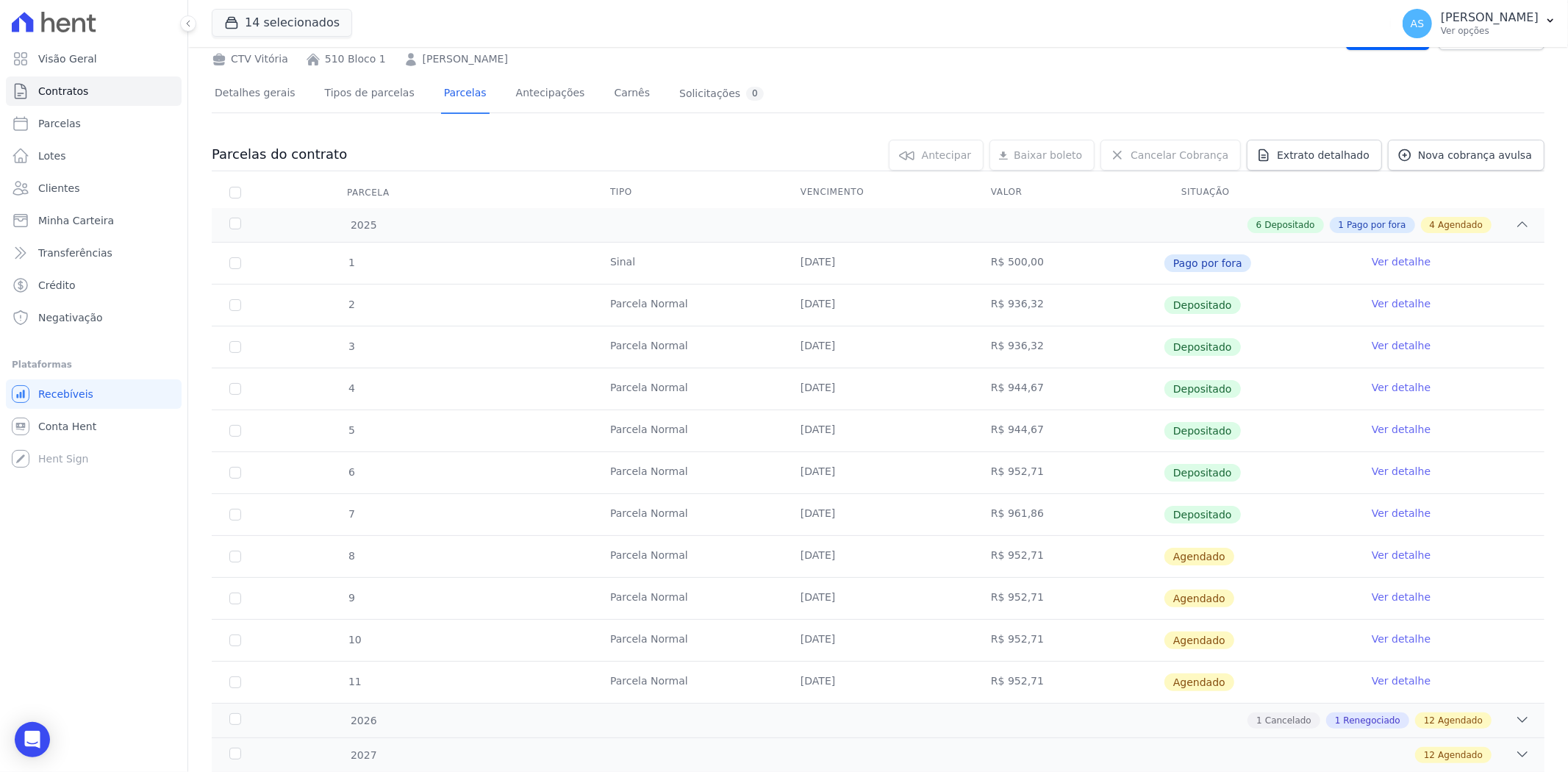
scroll to position [147, 0]
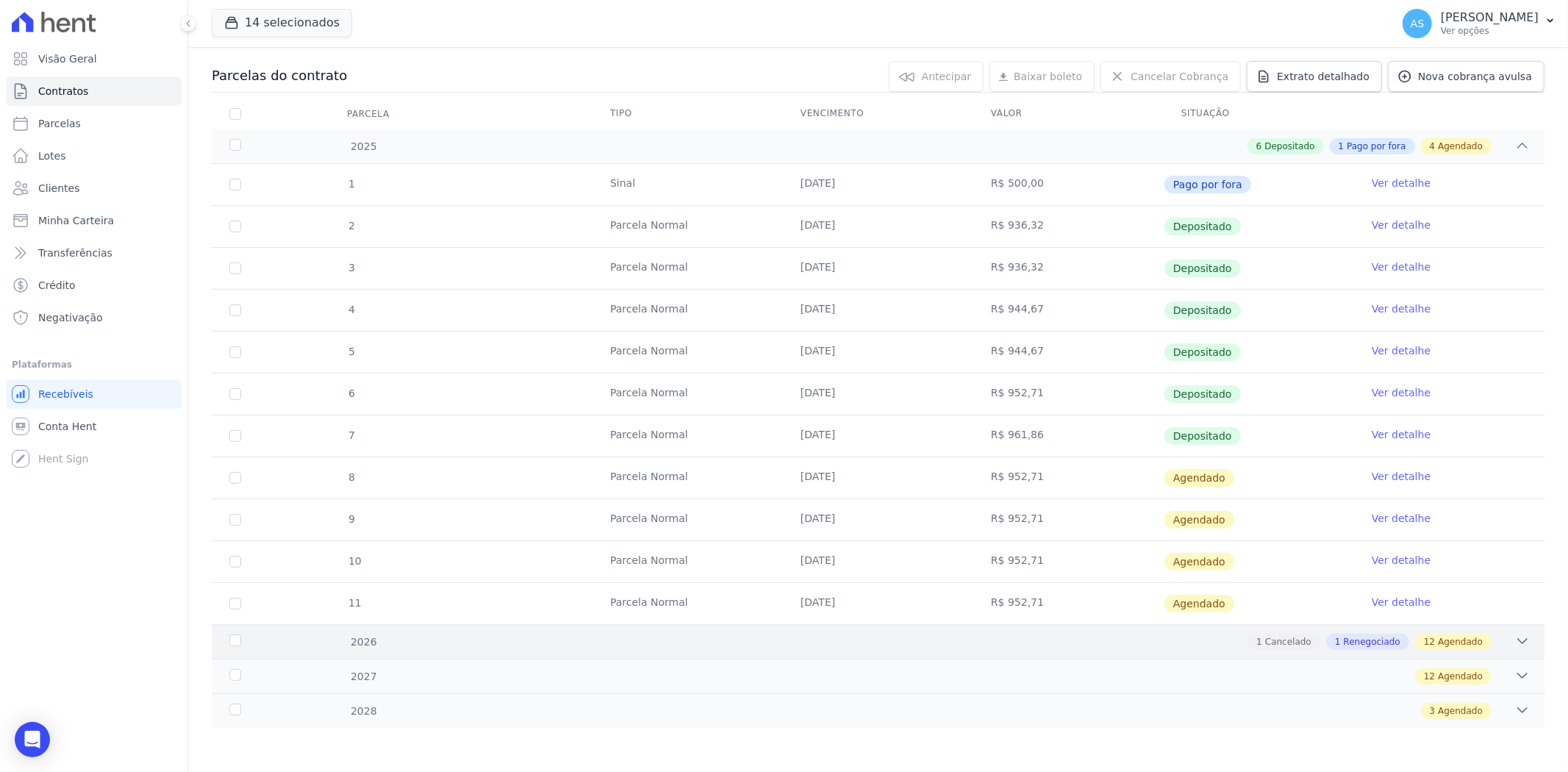
click at [1515, 641] on icon at bounding box center [1521, 640] width 14 height 14
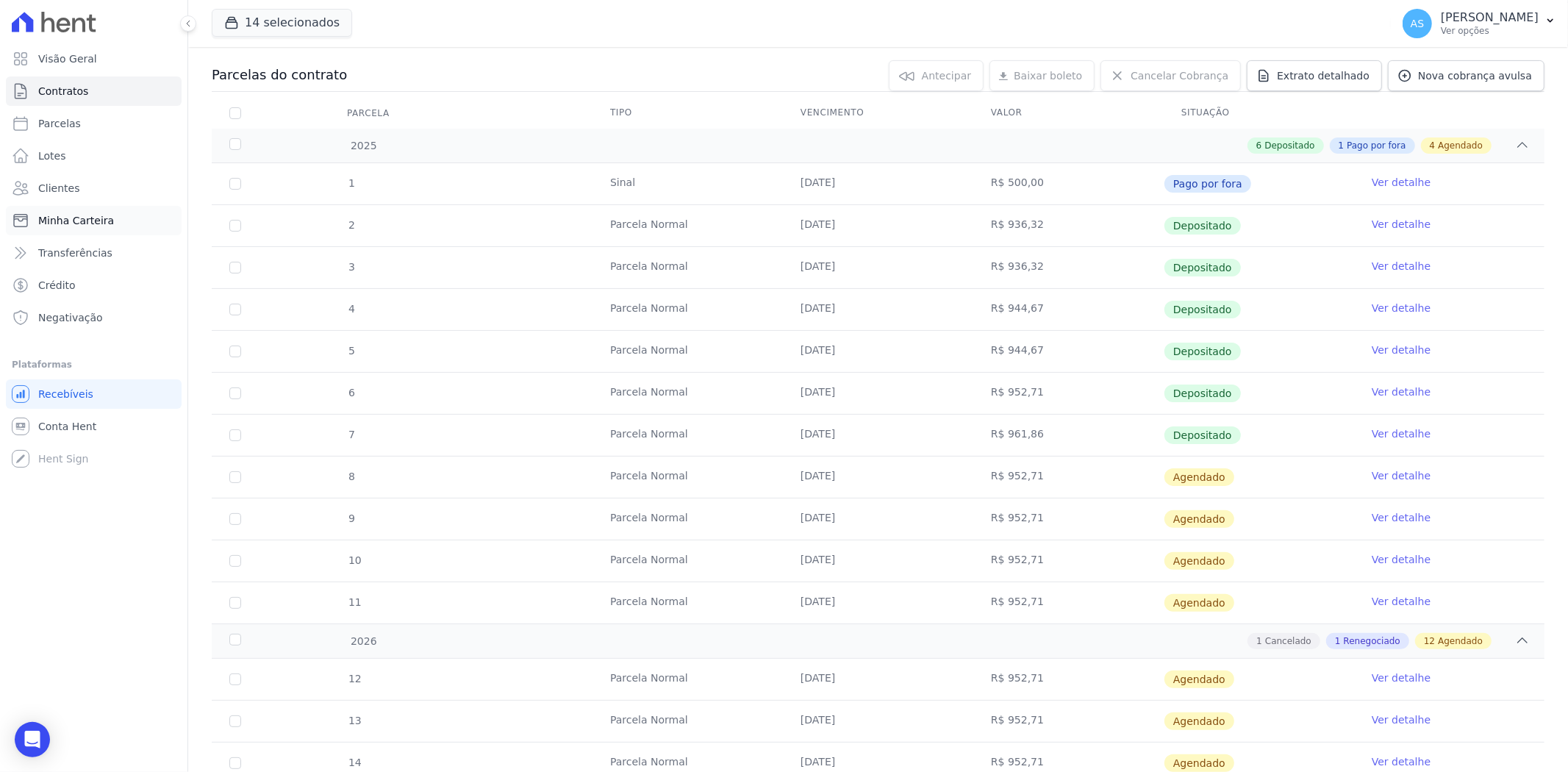
click at [100, 219] on span "Minha Carteira" at bounding box center [76, 220] width 76 height 14
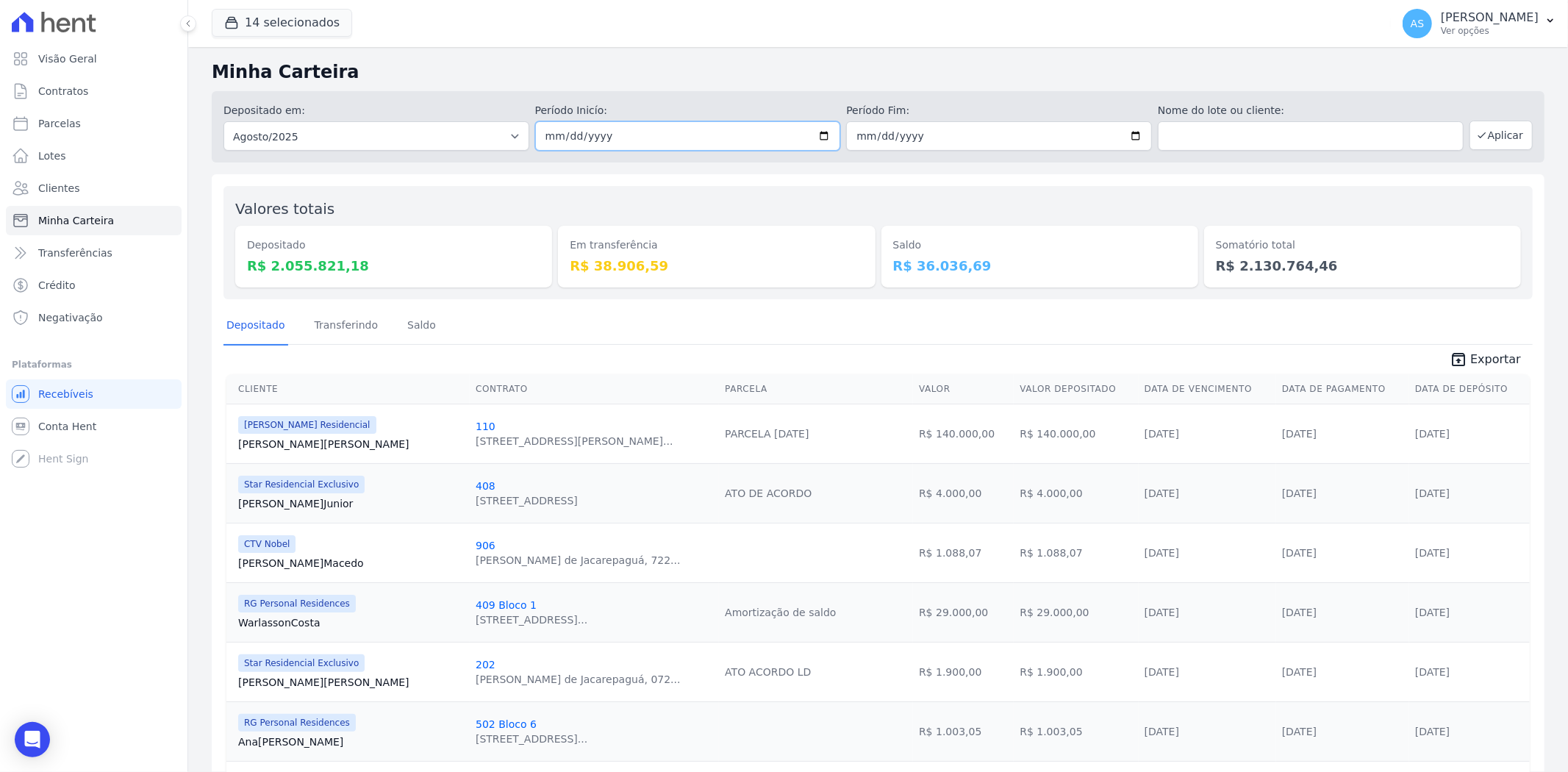
click at [817, 136] on input "2025-08-01" at bounding box center [688, 136] width 306 height 29
type input "[DATE]"
click at [1128, 134] on input "2025-08-31" at bounding box center [999, 136] width 306 height 29
type input "[DATE]"
click at [1501, 128] on button "Aplicar" at bounding box center [1501, 135] width 63 height 29
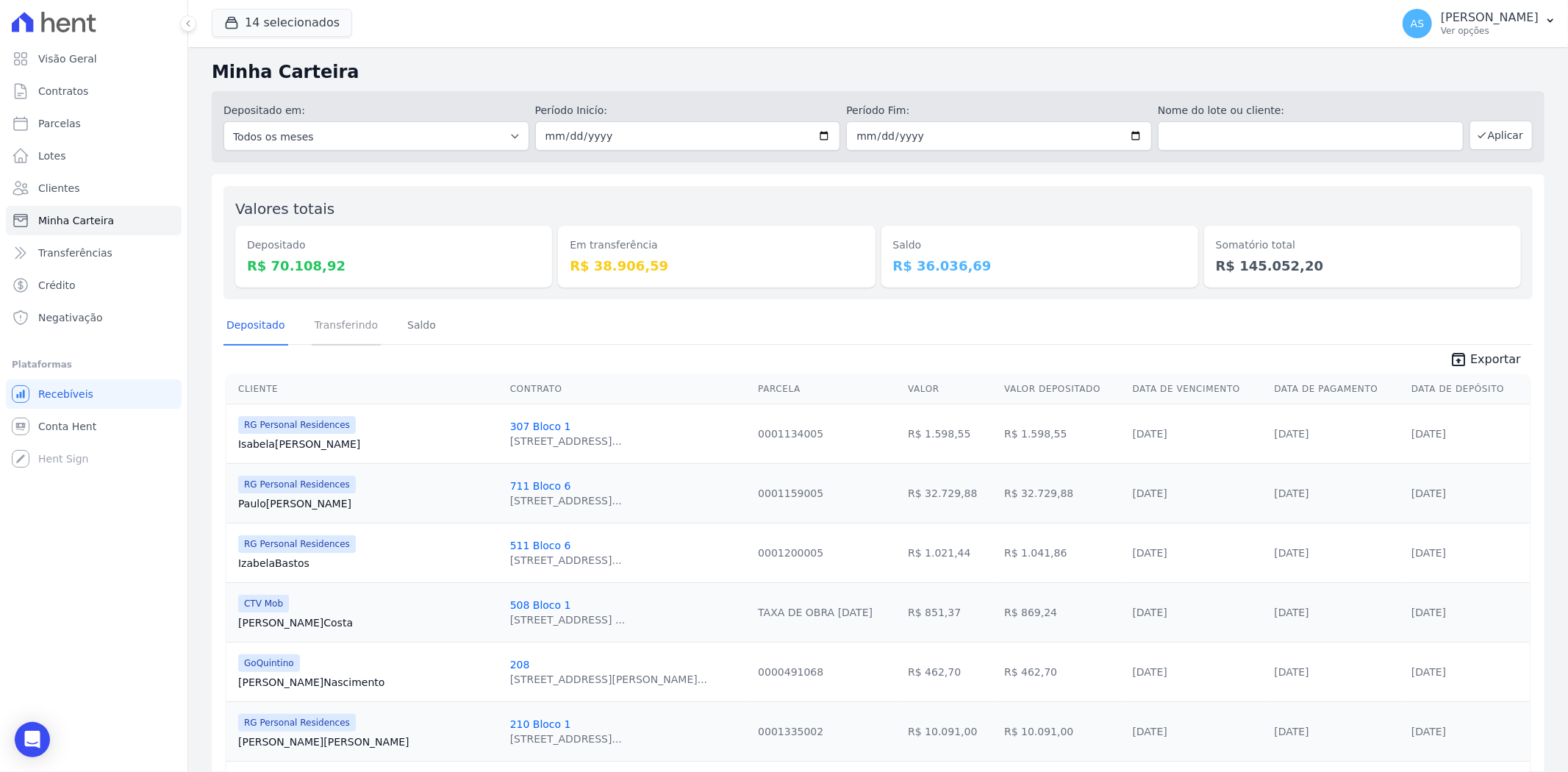
click at [333, 336] on link "Transferindo" at bounding box center [346, 326] width 69 height 38
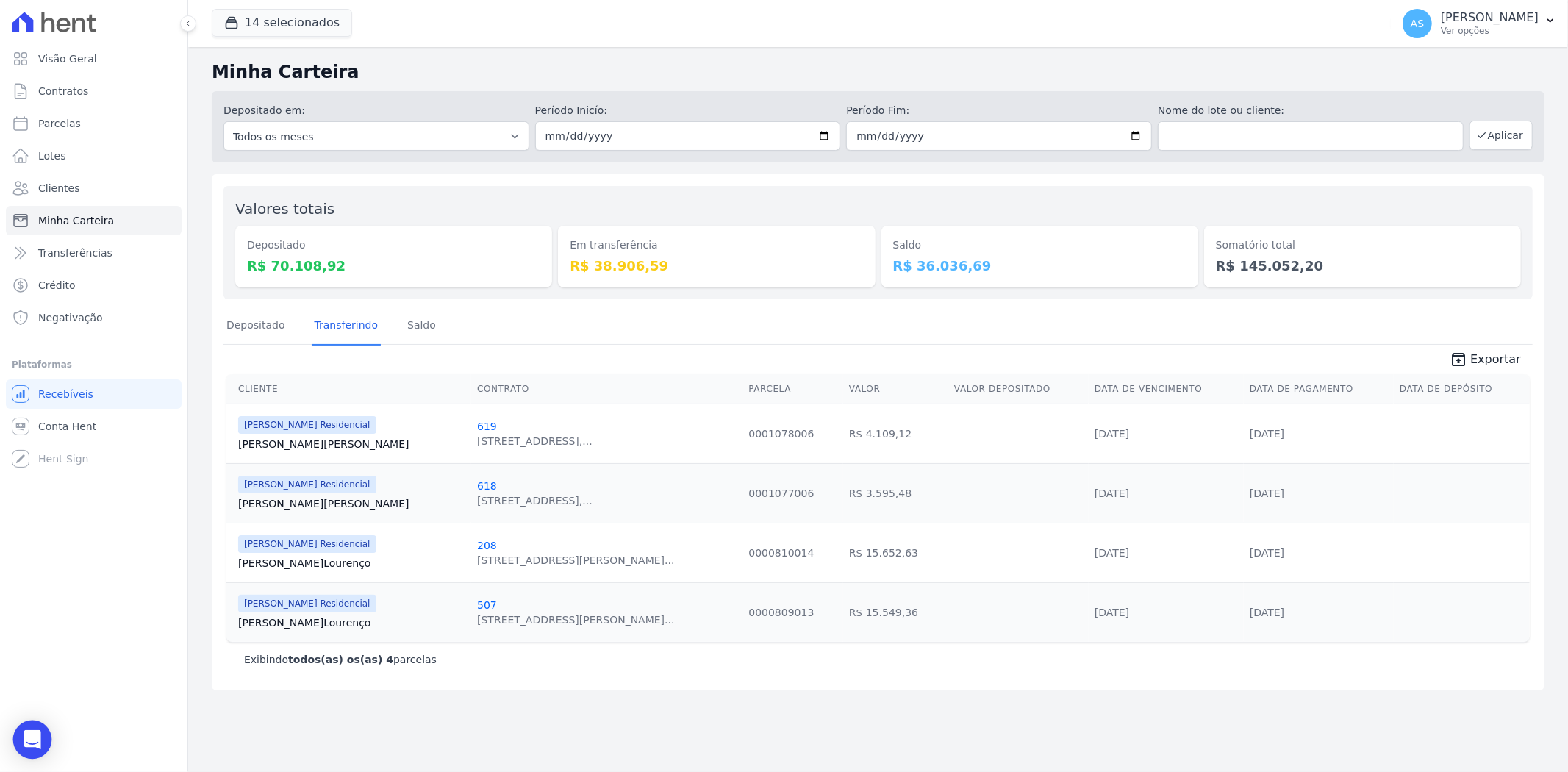
click at [34, 738] on icon "Open Intercom Messenger" at bounding box center [32, 740] width 17 height 19
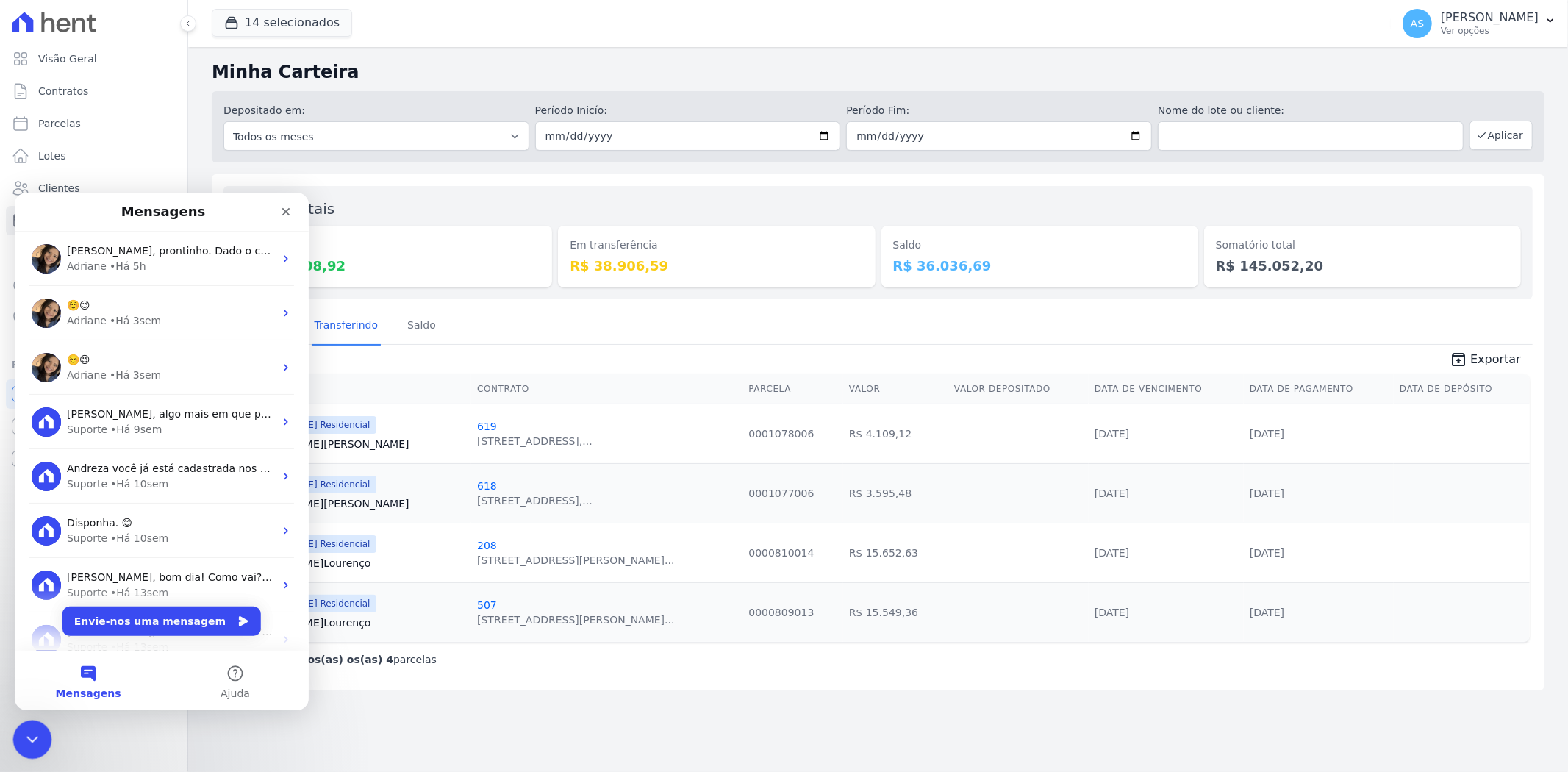
click at [29, 736] on icon "Fechar mensagem da Intercom" at bounding box center [29, 737] width 18 height 18
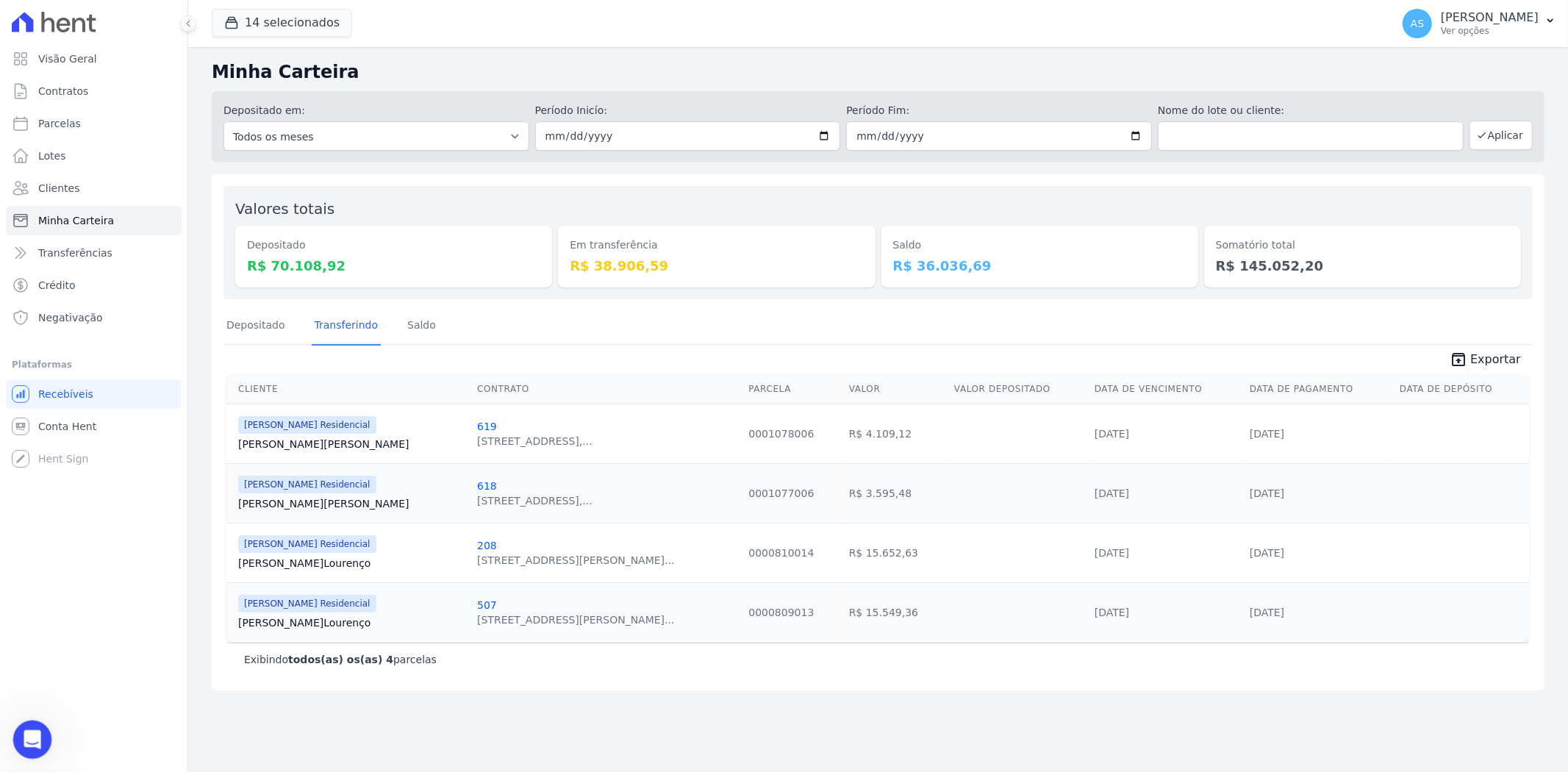
click at [30, 750] on div "Abrir mensagem da Intercom" at bounding box center [29, 737] width 48 height 48
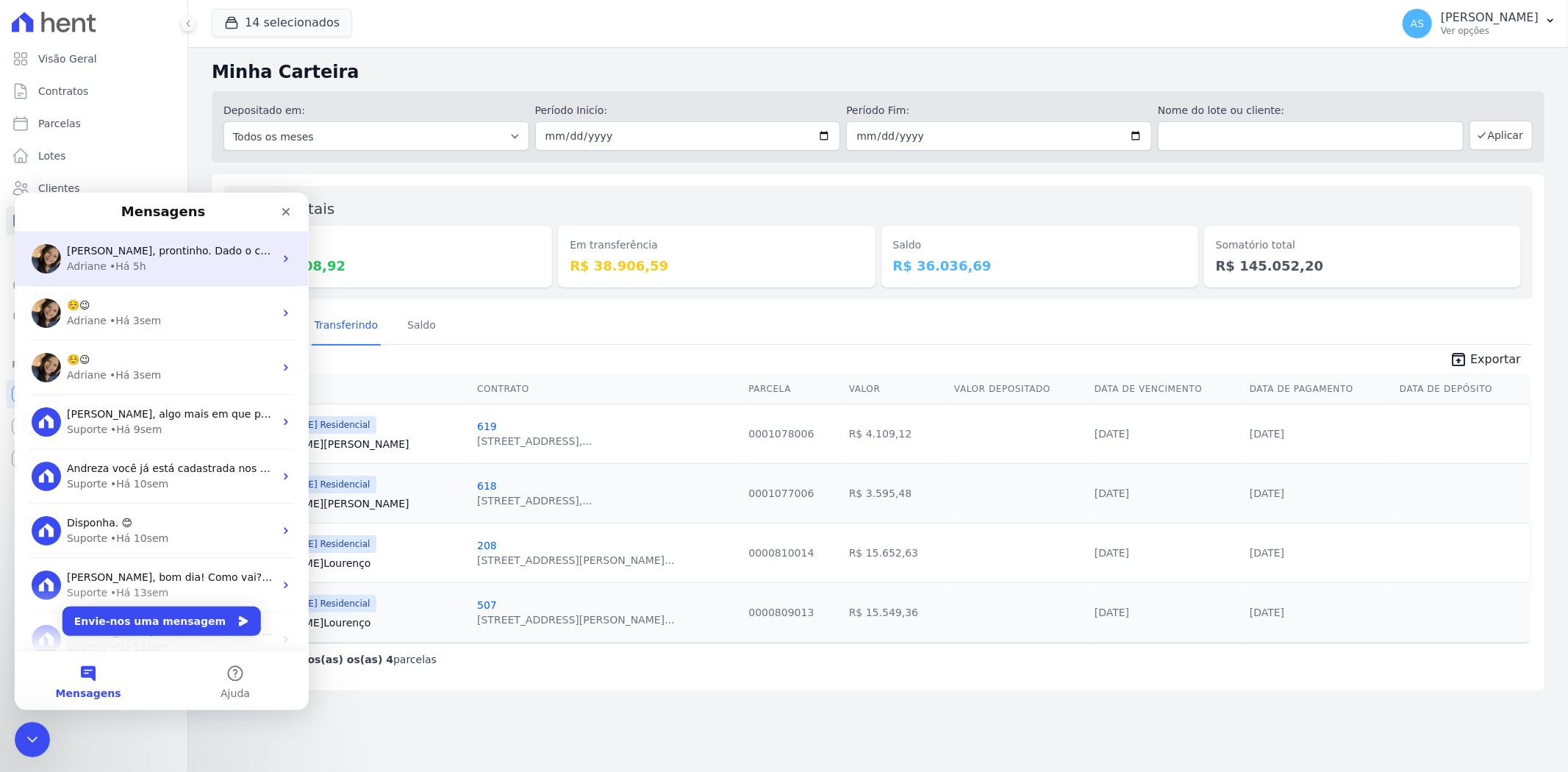
click at [192, 252] on span "Andreza, prontinho. Dado o comando para espelhamento e parcelas canceladas fora…" at bounding box center [352, 250] width 571 height 11
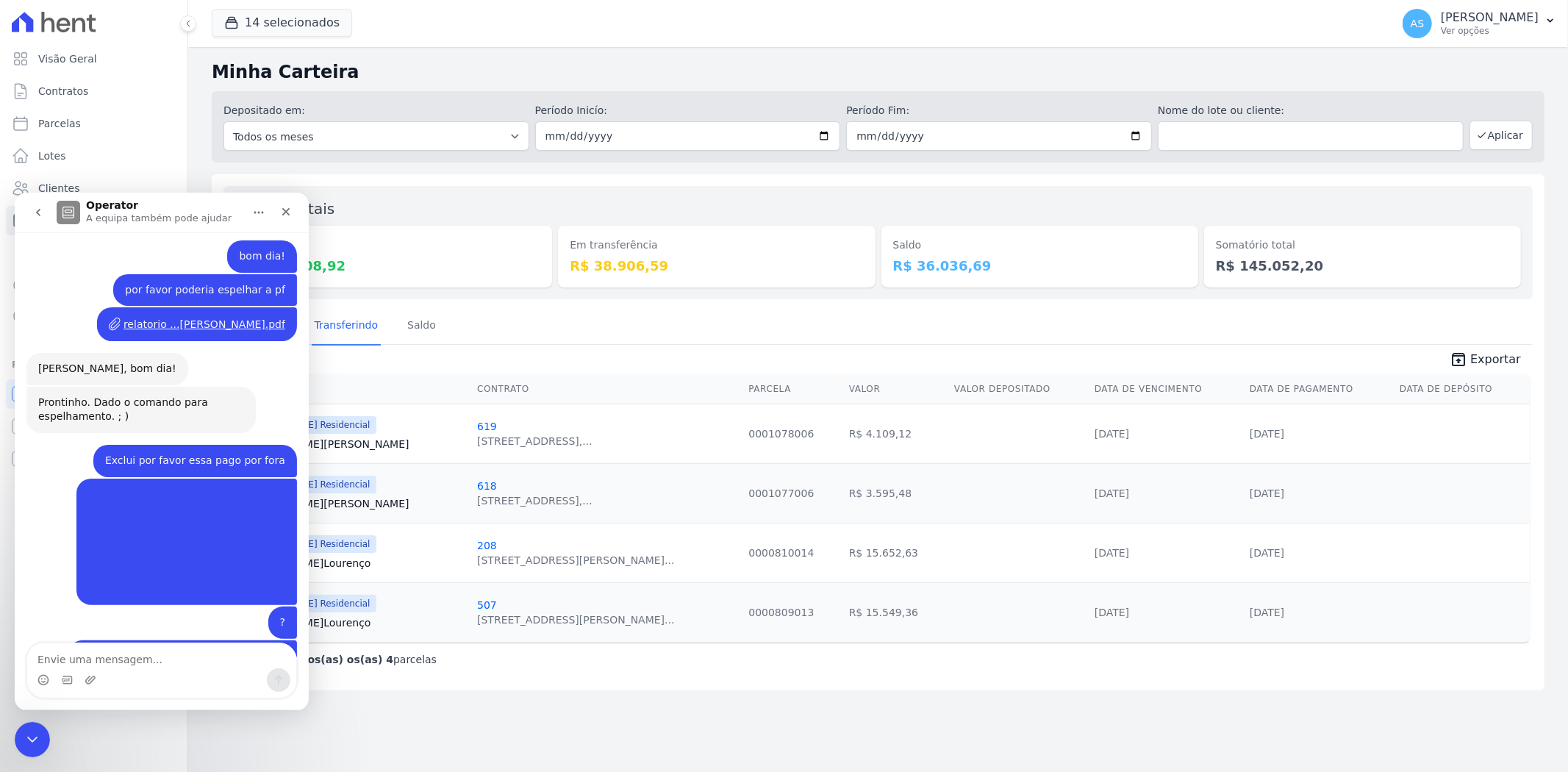
scroll to position [12212, 0]
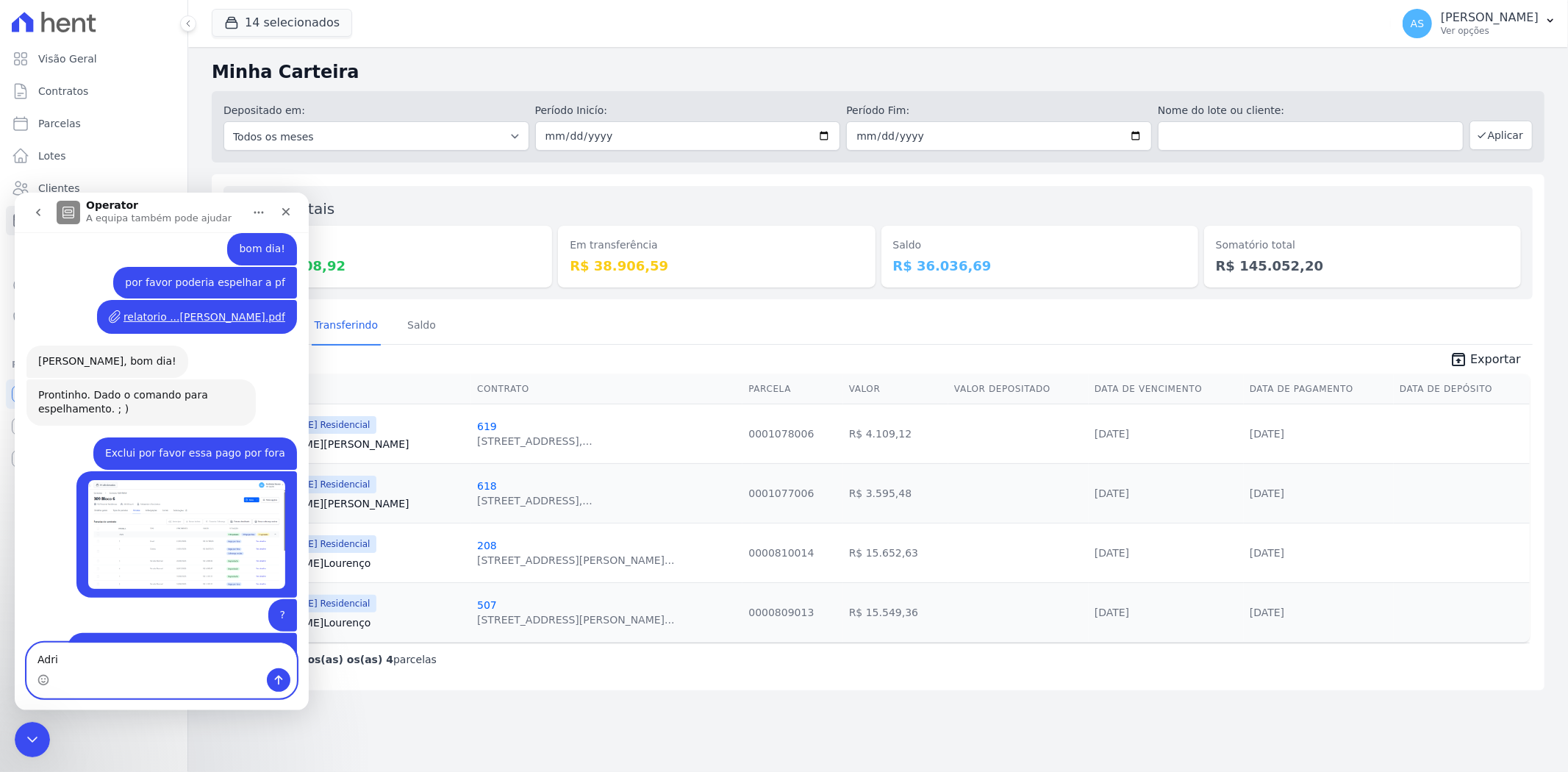
click at [77, 665] on textarea "Adri" at bounding box center [162, 655] width 269 height 25
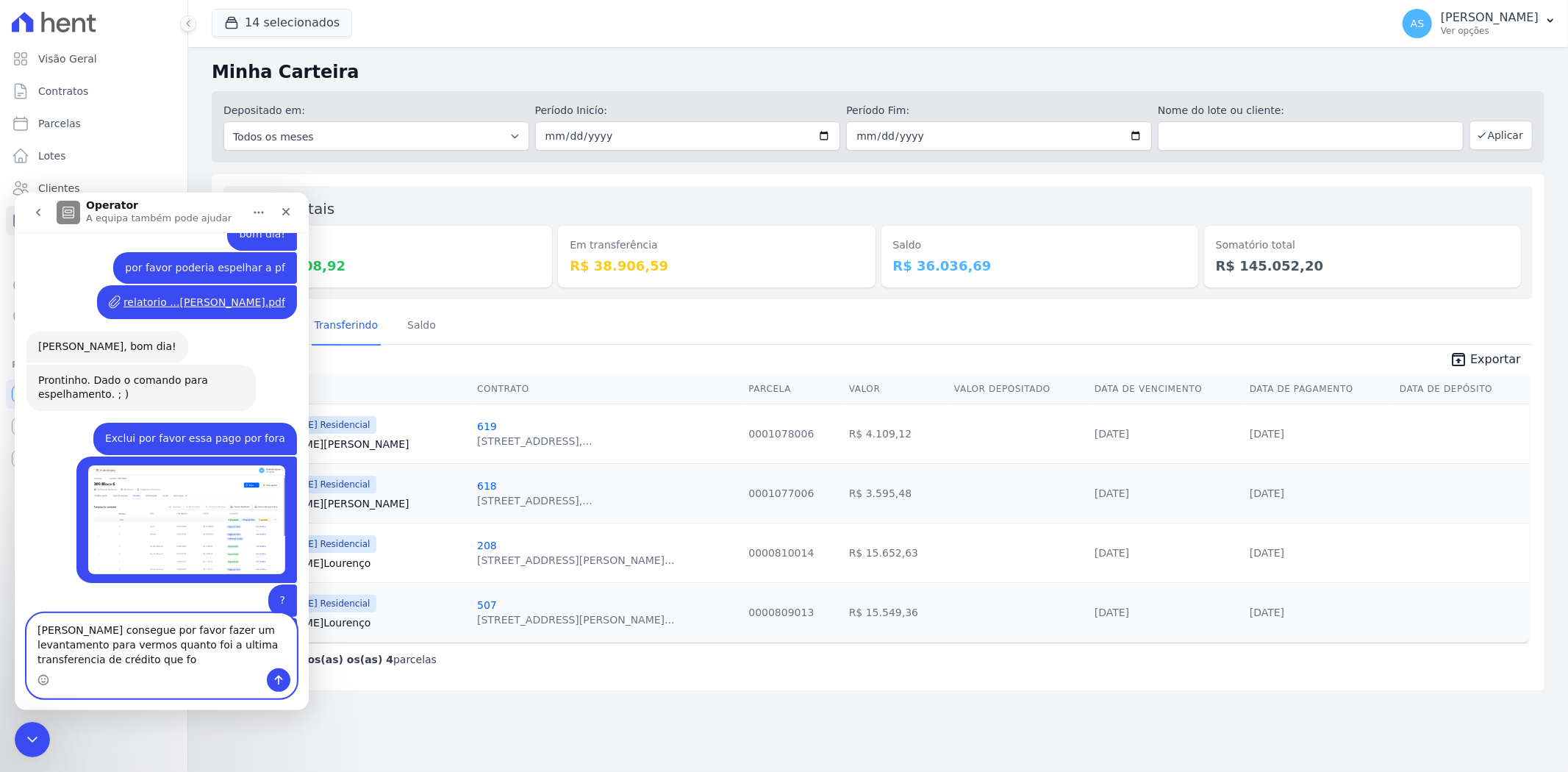
scroll to position [12241, 0]
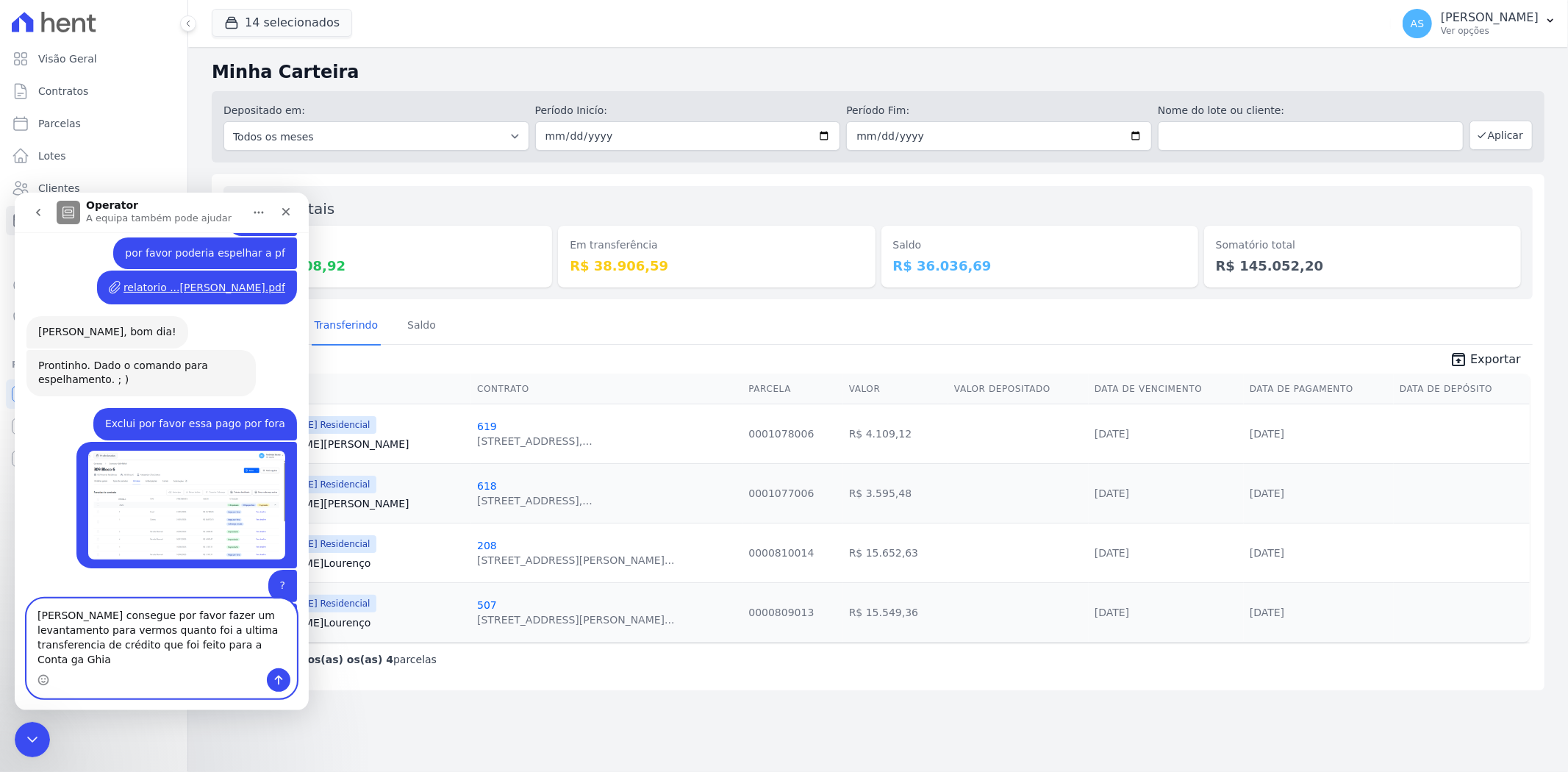
click at [144, 659] on textarea "Adri consegue por favor fazer um levantamento para vermos quanto foi a ultima t…" at bounding box center [162, 632] width 269 height 69
click at [287, 16] on button "14 selecionados" at bounding box center [282, 22] width 141 height 28
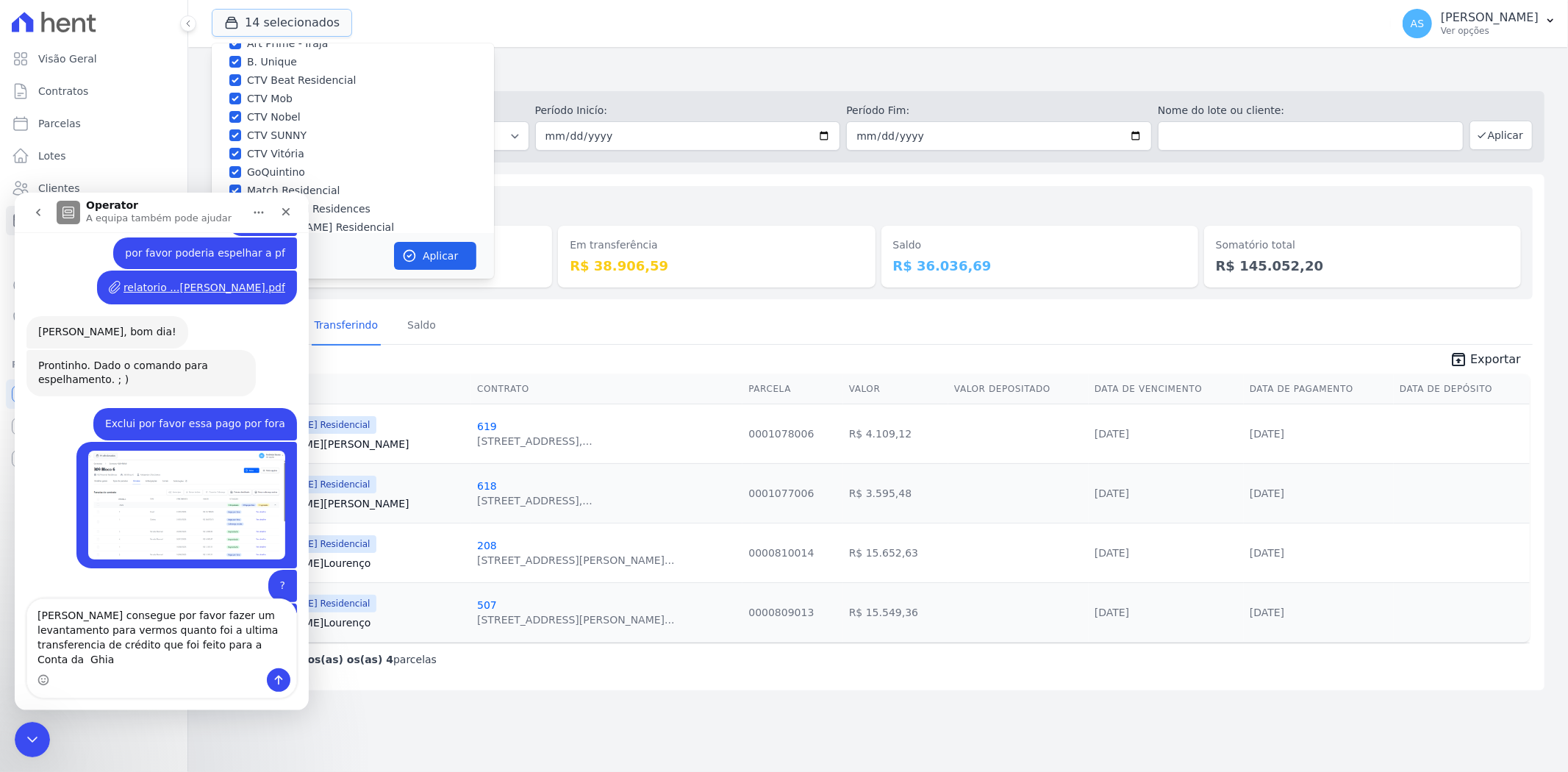
scroll to position [122, 0]
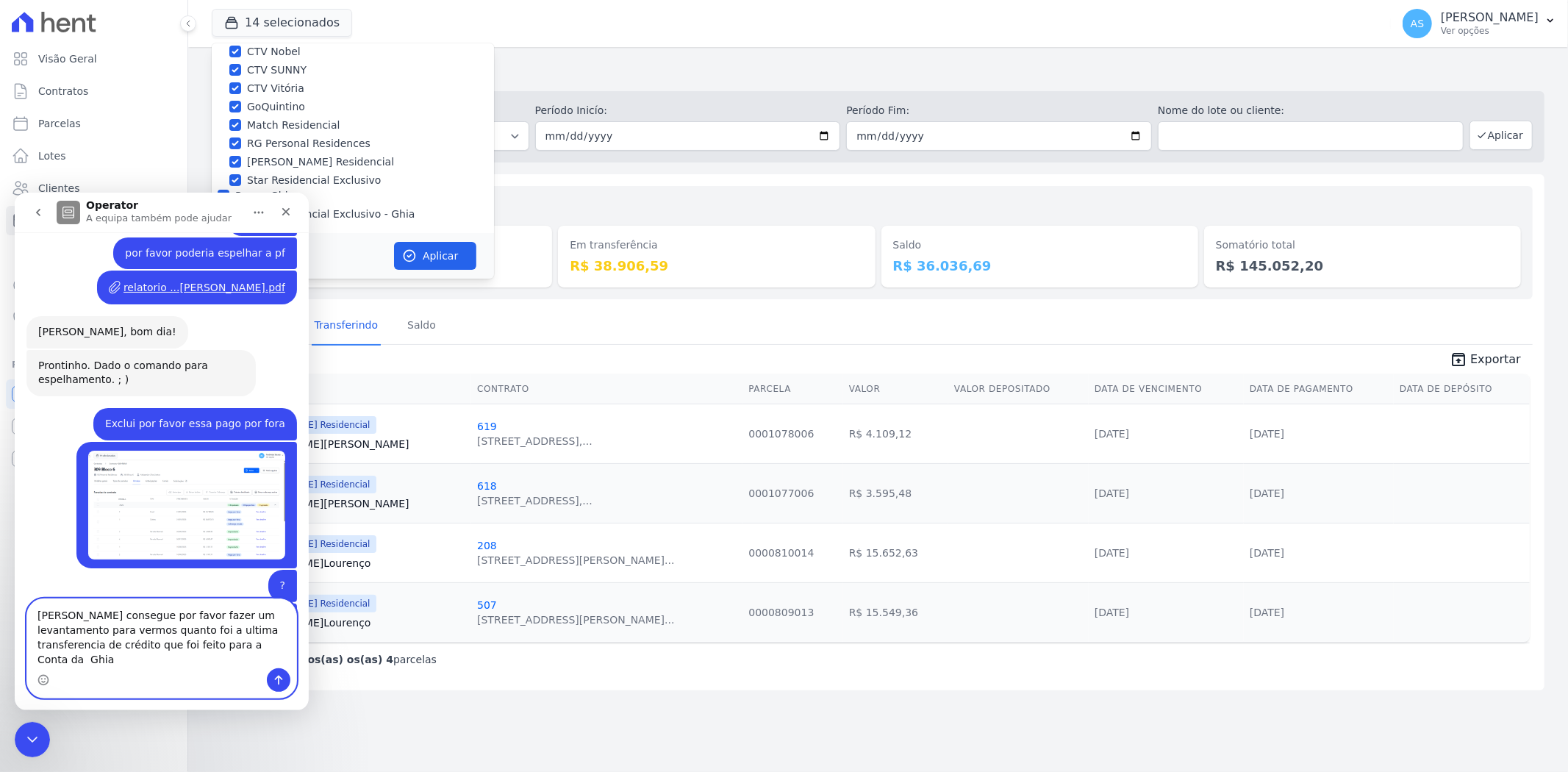
click at [196, 664] on textarea "Adri consegue por favor fazer um levantamento para vermos quanto foi a ultima t…" at bounding box center [162, 632] width 269 height 69
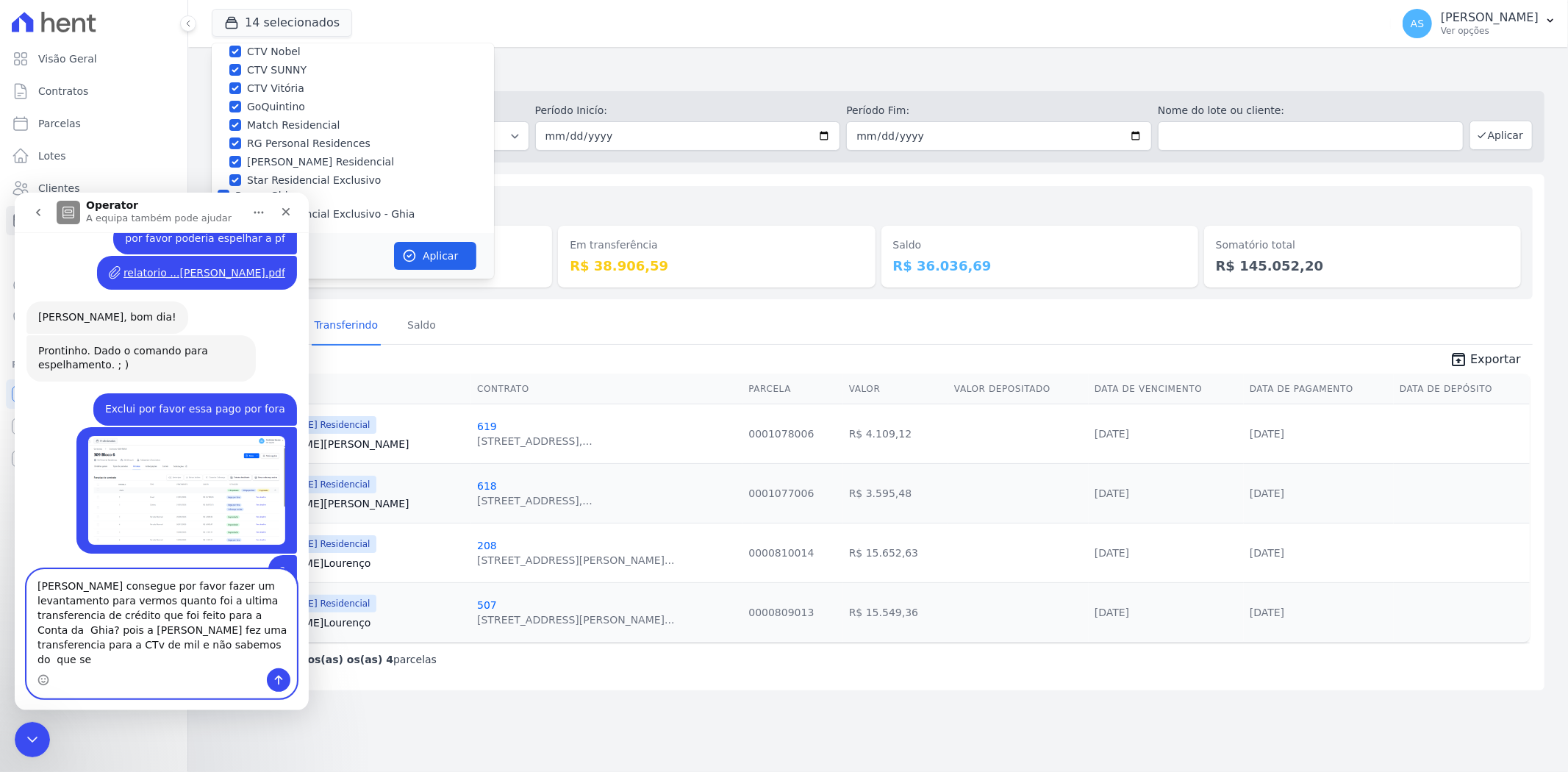
scroll to position [12270, 0]
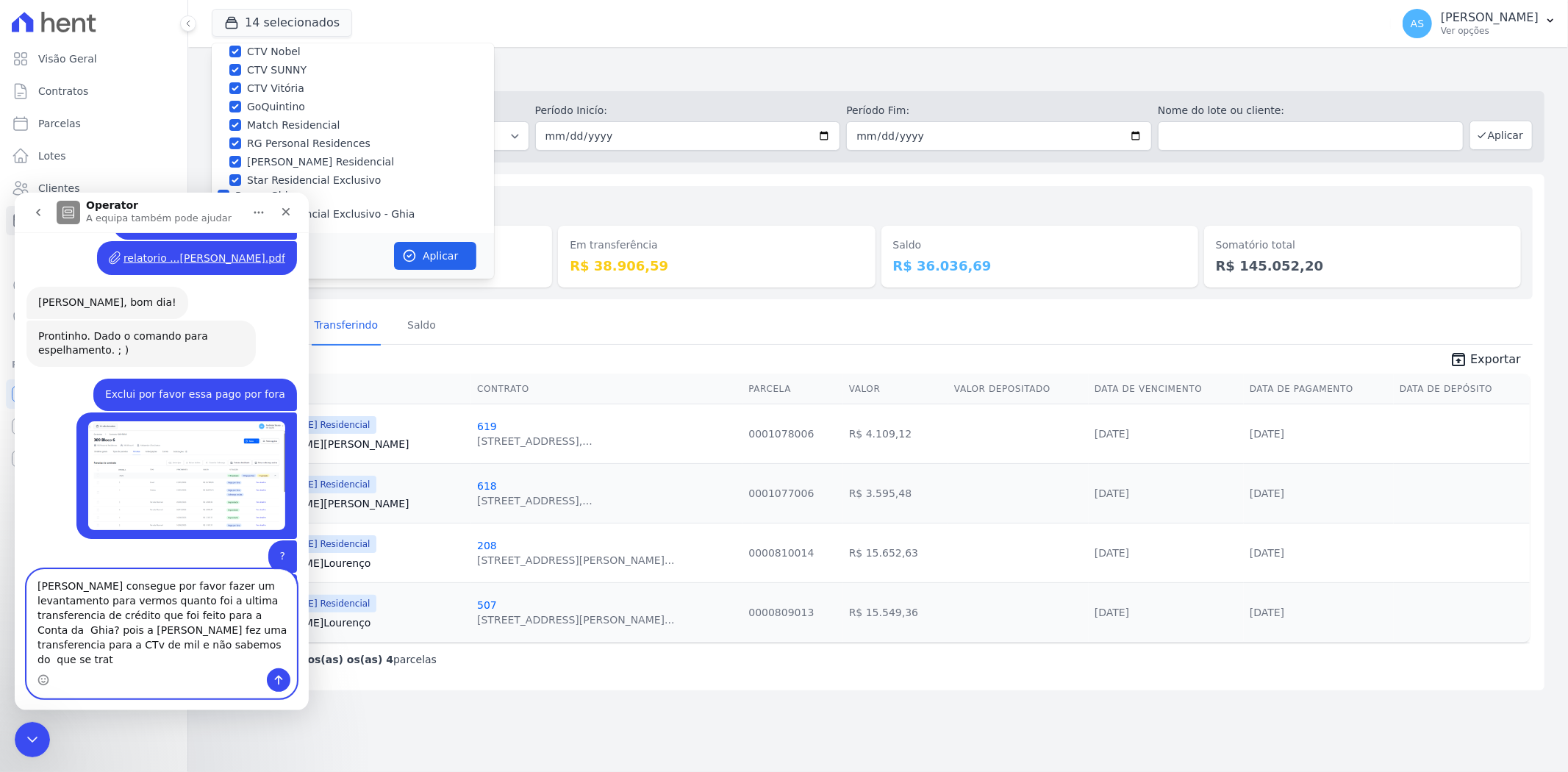
type textarea "Adri consegue por favor fazer um levantamento para vermos quanto foi a ultima t…"
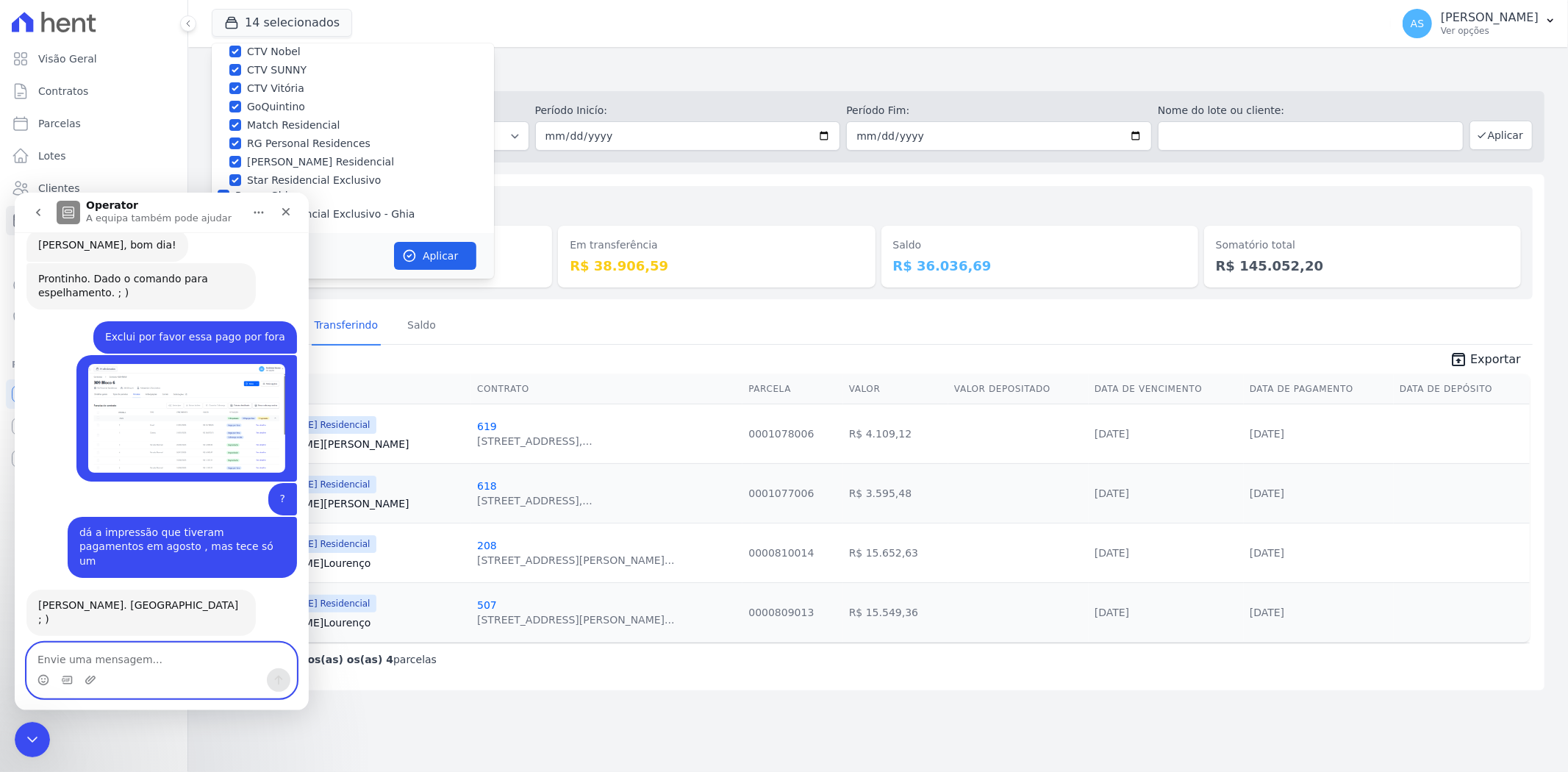
scroll to position [12327, 0]
click at [34, 736] on icon "Fechar mensagem da Intercom" at bounding box center [29, 737] width 18 height 18
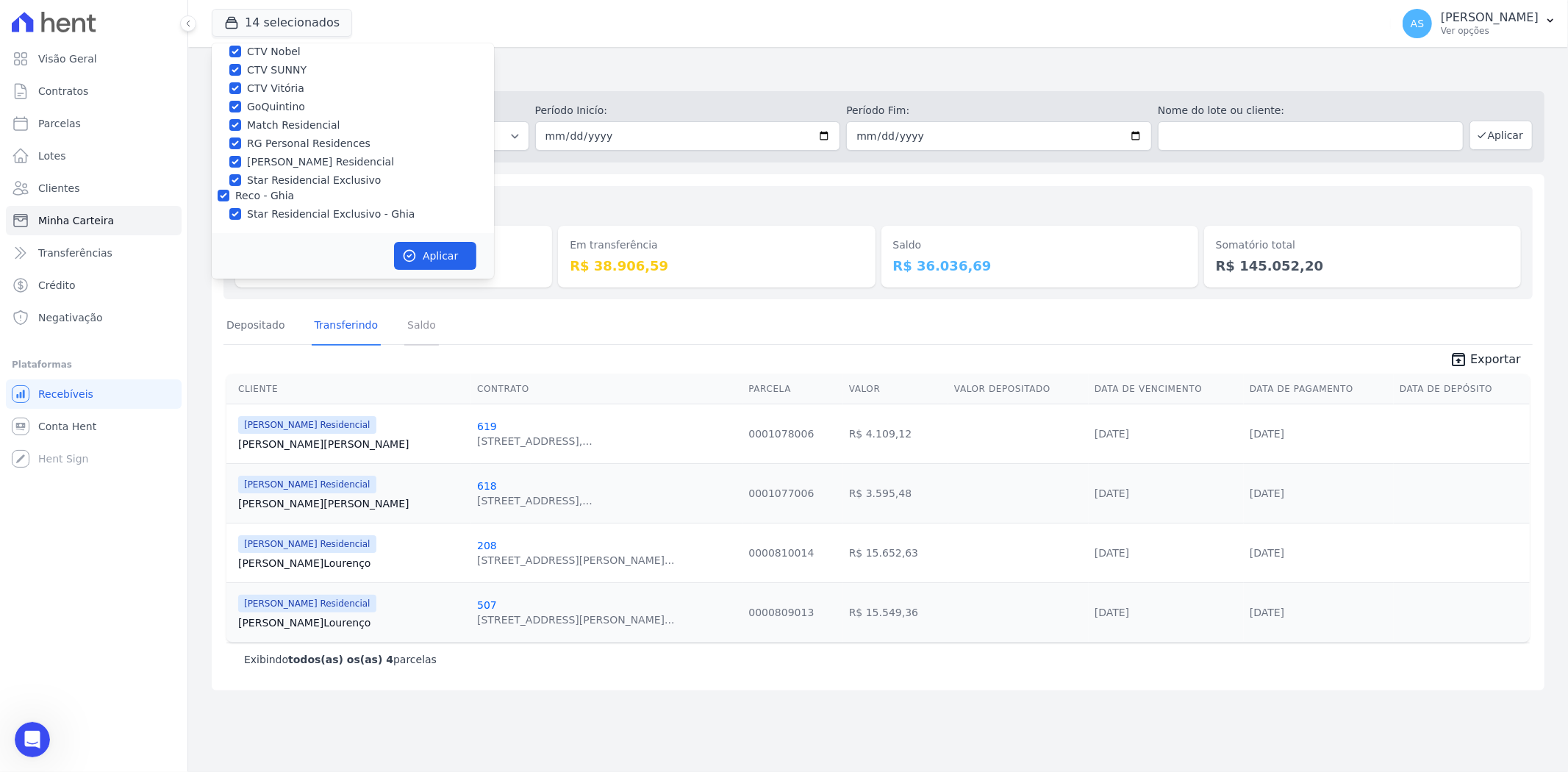
click at [404, 332] on link "Saldo" at bounding box center [421, 326] width 34 height 38
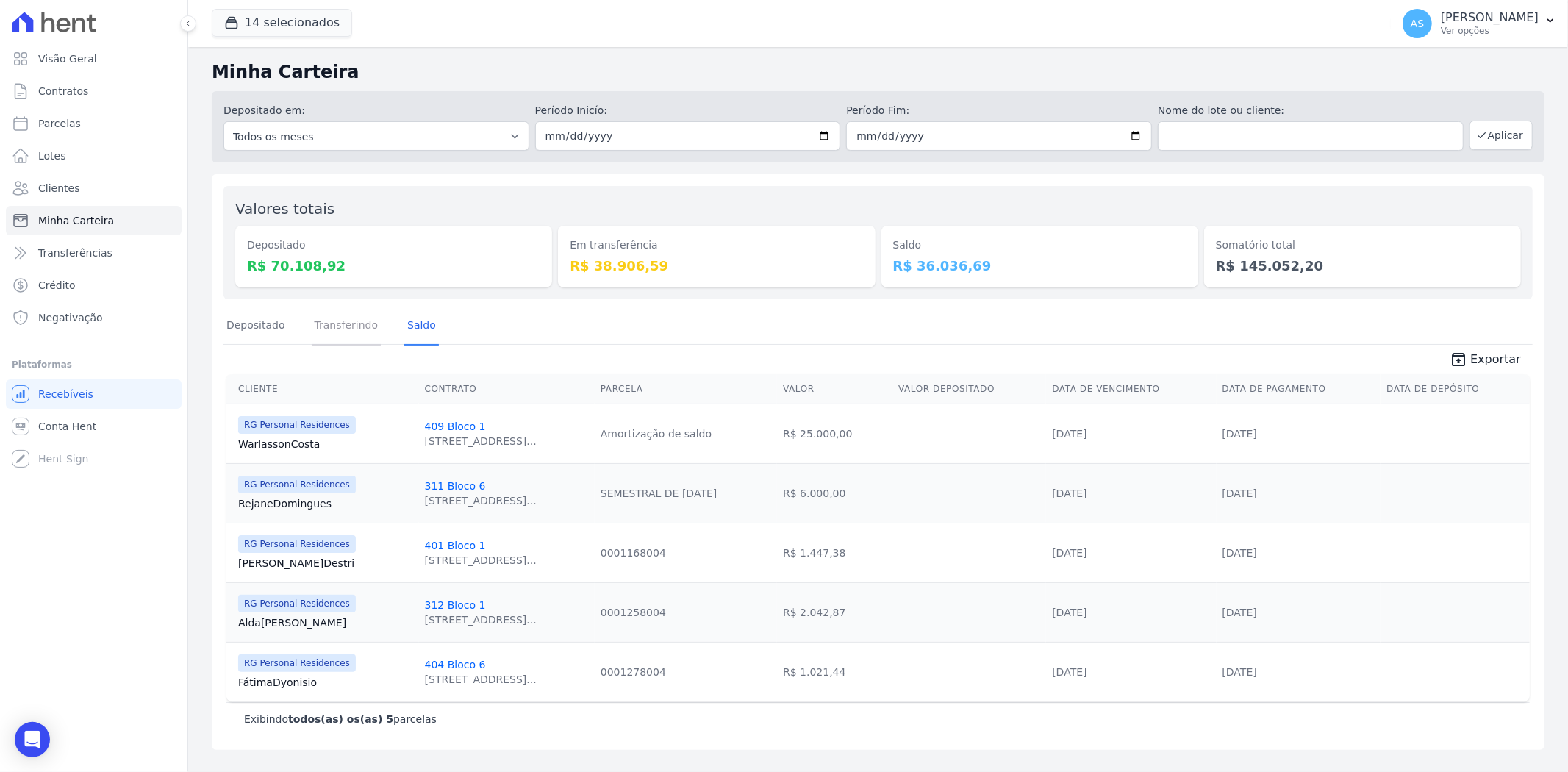
click at [358, 331] on link "Transferindo" at bounding box center [346, 326] width 69 height 38
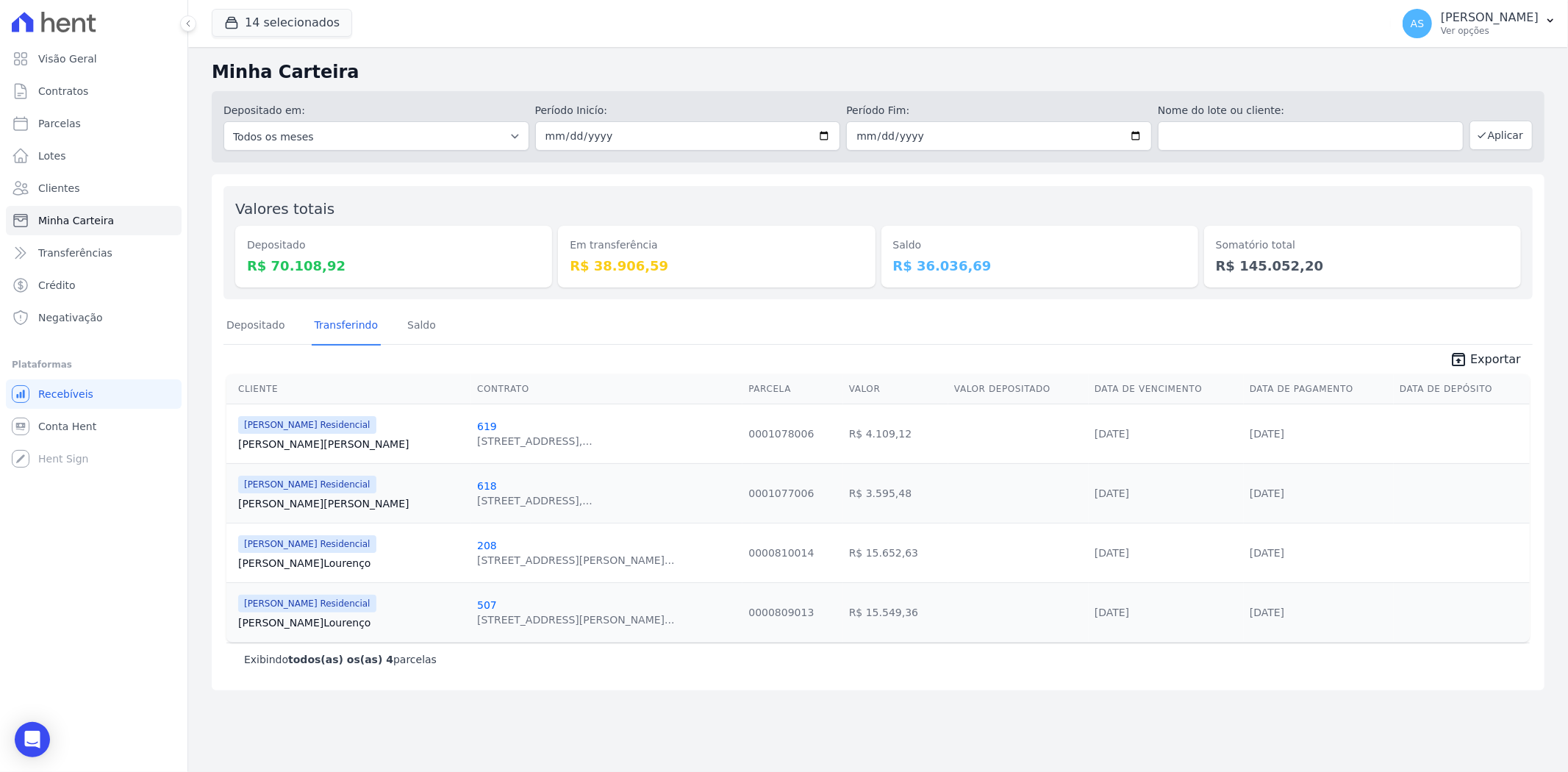
click at [948, 585] on td at bounding box center [1018, 611] width 141 height 60
click at [948, 488] on td at bounding box center [1018, 492] width 141 height 60
click at [948, 509] on td at bounding box center [1018, 492] width 141 height 60
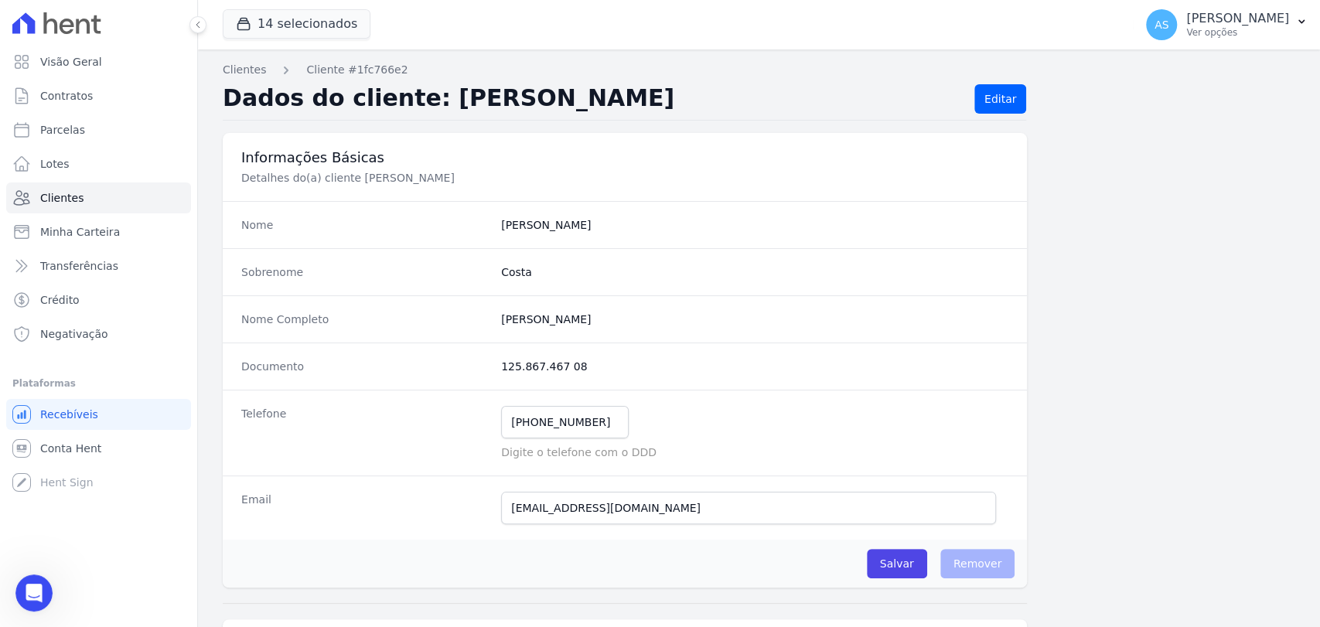
scroll to position [12971, 0]
